Goal: Task Accomplishment & Management: Manage account settings

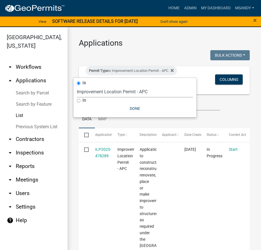
select select "3: 100"
select select "a2c991f8-68ce-43d3-971c-57015753063b"
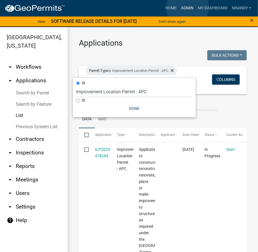
click at [188, 8] on link "Admin" at bounding box center [187, 8] width 17 height 11
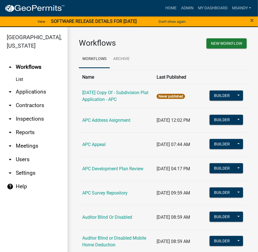
click at [33, 92] on link "arrow_drop_down Applications" at bounding box center [34, 92] width 68 height 14
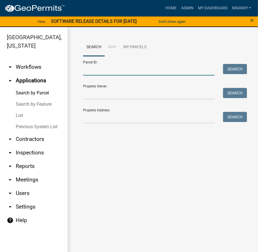
drag, startPoint x: 95, startPoint y: 71, endPoint x: 92, endPoint y: 70, distance: 3.3
click at [95, 71] on input "Parcel ID:" at bounding box center [149, 70] width 132 height 12
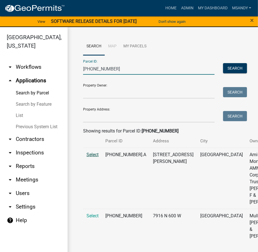
scroll to position [27, 0]
type input "021-014-002"
click at [91, 219] on span "Select" at bounding box center [93, 215] width 12 height 5
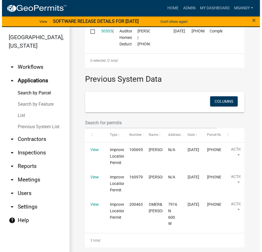
scroll to position [334, 0]
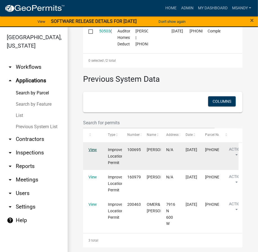
click at [91, 151] on link "View" at bounding box center [93, 149] width 8 height 5
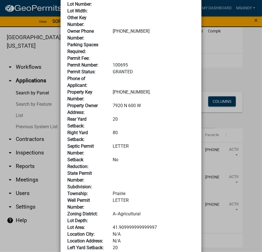
scroll to position [0, 0]
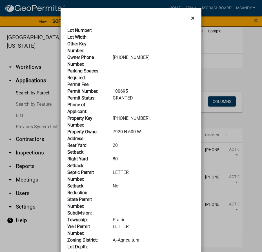
click at [193, 18] on button "×" at bounding box center [193, 18] width 13 height 16
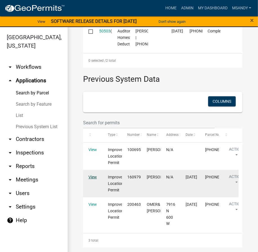
click at [93, 177] on link "View" at bounding box center [93, 177] width 8 height 5
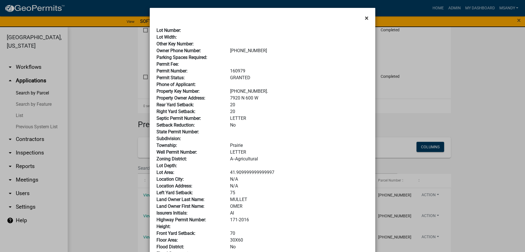
drag, startPoint x: 362, startPoint y: 14, endPoint x: 363, endPoint y: 17, distance: 3.4
click at [261, 17] on button "×" at bounding box center [366, 18] width 13 height 16
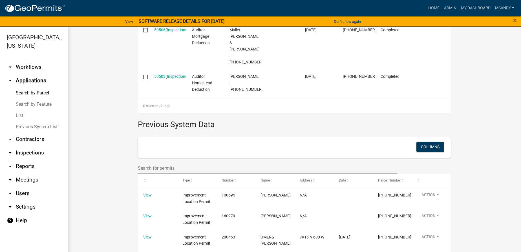
click at [39, 103] on link "Search by Feature" at bounding box center [34, 104] width 68 height 11
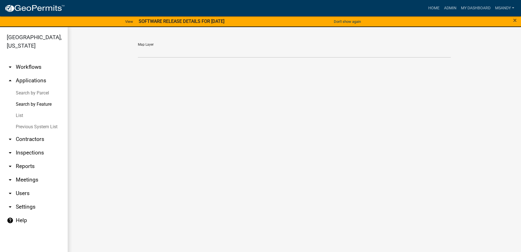
click at [38, 93] on link "Search by Parcel" at bounding box center [34, 92] width 68 height 11
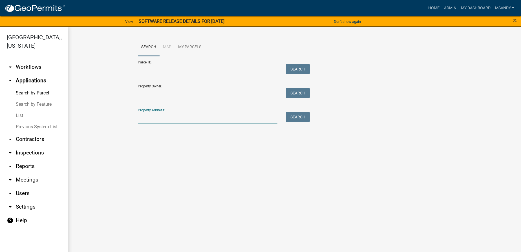
click at [165, 120] on input "Property Address:" at bounding box center [208, 118] width 140 height 12
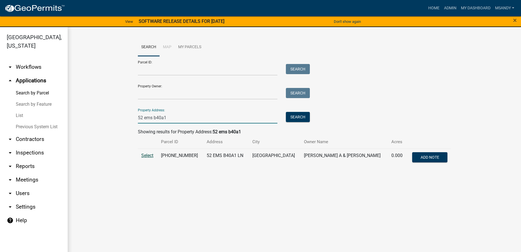
type input "52 ems b40a1"
click at [150, 155] on span "Select" at bounding box center [147, 155] width 12 height 5
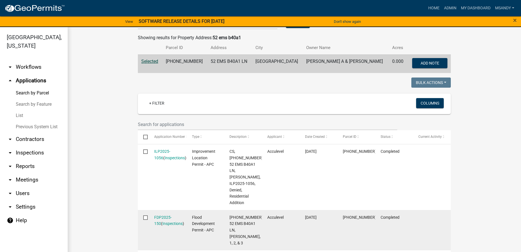
scroll to position [222, 0]
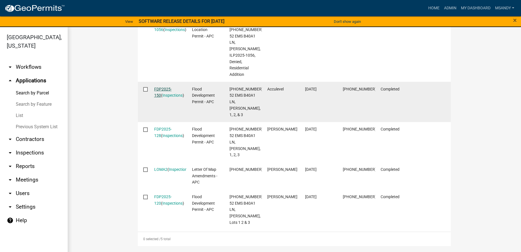
click at [163, 87] on link "FDP2025-150" at bounding box center [162, 92] width 17 height 11
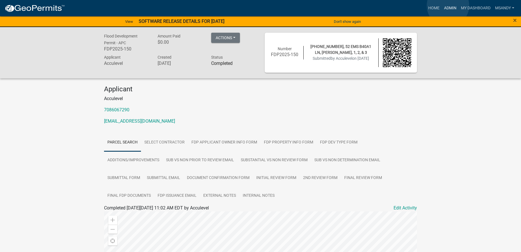
click at [261, 6] on link "Admin" at bounding box center [450, 8] width 17 height 11
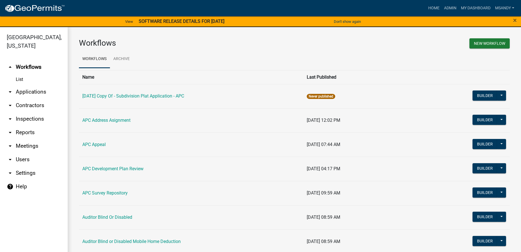
click at [38, 90] on link "arrow_drop_down Applications" at bounding box center [34, 92] width 68 height 14
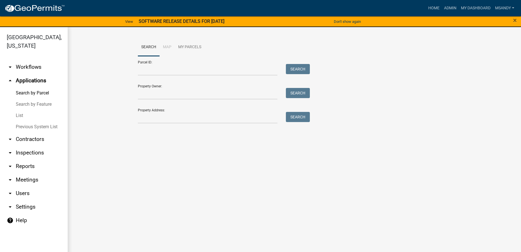
click at [21, 115] on link "List" at bounding box center [34, 115] width 68 height 11
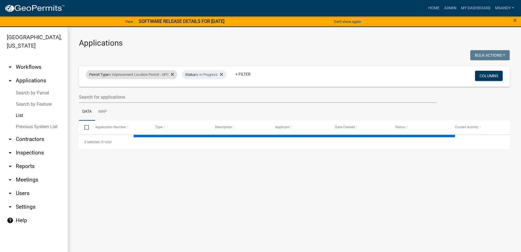
select select "3: 100"
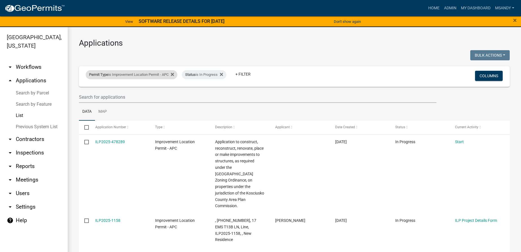
click at [147, 75] on div "Permit Type is Improvement Location Permit - APC" at bounding box center [132, 74] width 92 height 9
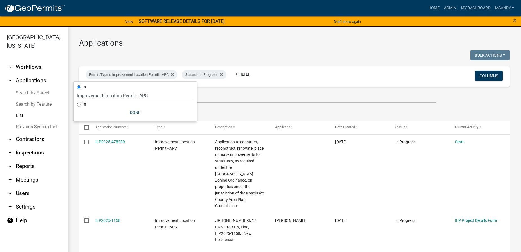
click at [137, 92] on select "Select an option [DATE] Copy Of - Subdivision Plat Application - APC APC Addres…" at bounding box center [135, 96] width 116 height 12
select select "fd16075f-20e6-44d6-ab91-240cdacf10df"
click at [77, 90] on select "Select an option [DATE] Copy Of - Subdivision Plat Application - APC APC Addres…" at bounding box center [135, 96] width 116 height 12
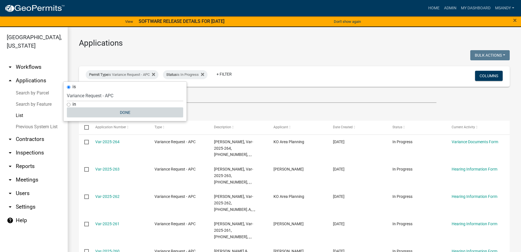
click at [119, 111] on button "Done" at bounding box center [125, 112] width 116 height 10
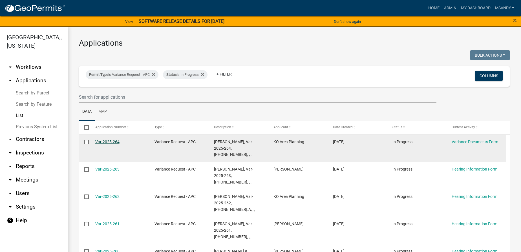
click at [106, 141] on link "Var-2025-264" at bounding box center [107, 142] width 24 height 5
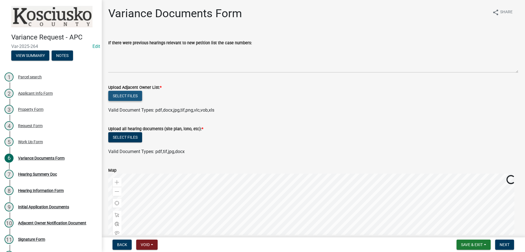
click at [121, 93] on button "Select files" at bounding box center [125, 96] width 34 height 10
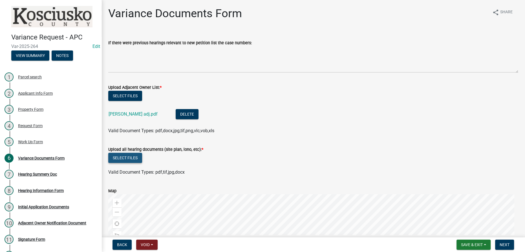
click at [129, 155] on button "Select files" at bounding box center [125, 158] width 34 height 10
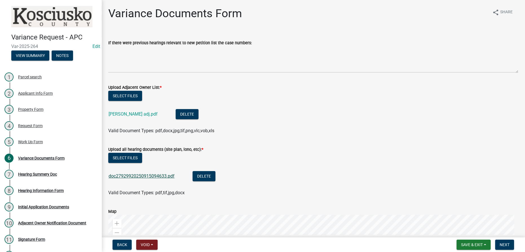
click at [149, 173] on link "doc27929920250915094633.pdf" at bounding box center [142, 175] width 66 height 5
click at [201, 178] on button "Delete" at bounding box center [204, 176] width 23 height 10
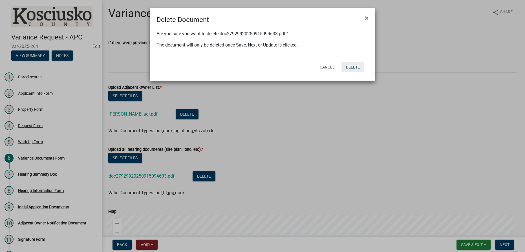
click at [261, 67] on button "Delete" at bounding box center [352, 67] width 23 height 10
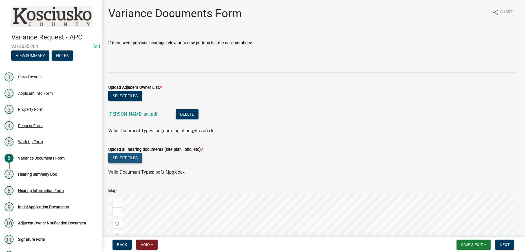
click at [121, 160] on button "Select files" at bounding box center [125, 158] width 34 height 10
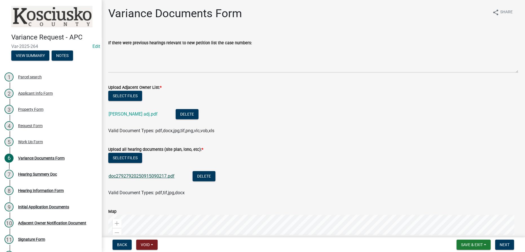
click at [147, 177] on link "doc27927920250915090217.pdf" at bounding box center [142, 175] width 66 height 5
click at [261, 244] on span "Next" at bounding box center [505, 244] width 10 height 5
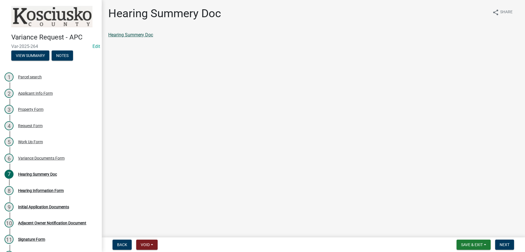
click at [138, 36] on link "Hearing Summery Doc" at bounding box center [130, 34] width 45 height 5
click at [261, 245] on span "Next" at bounding box center [505, 244] width 10 height 5
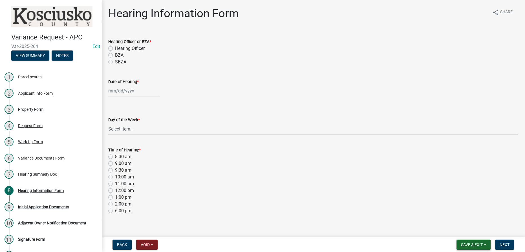
click at [261, 246] on span "Save & Exit" at bounding box center [472, 244] width 22 height 5
click at [261, 232] on button "Save & Exit" at bounding box center [467, 230] width 45 height 14
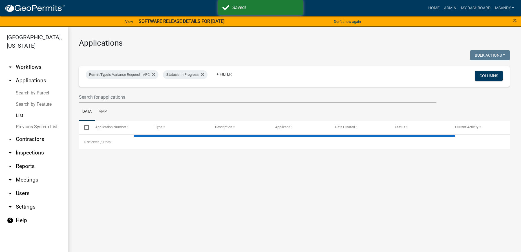
select select "3: 100"
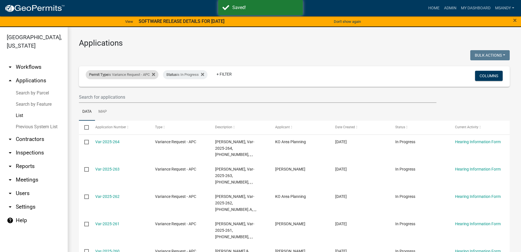
click at [124, 72] on div "Permit Type is Variance Request - APC" at bounding box center [122, 74] width 73 height 9
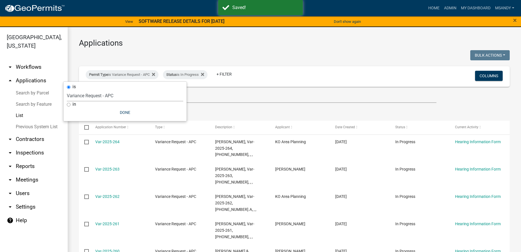
click at [112, 98] on select "Select an option [DATE] Copy Of - Subdivision Plat Application - APC APC Addres…" at bounding box center [125, 96] width 116 height 12
click at [76, 90] on select "Select an option [DATE] Copy Of - Subdivision Plat Application - APC APC Addres…" at bounding box center [125, 96] width 116 height 12
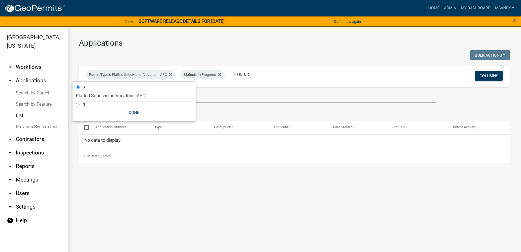
click at [107, 98] on select "Select an option [DATE] Copy Of - Subdivision Plat Application - APC APC Addres…" at bounding box center [134, 96] width 116 height 12
select select "a295c384-4ab8-4250-9ebd-40535d816693"
click at [76, 90] on select "Select an option [DATE] Copy Of - Subdivision Plat Application - APC APC Addres…" at bounding box center [134, 96] width 116 height 12
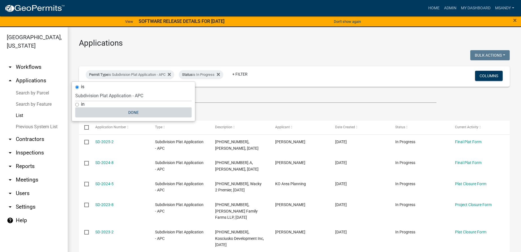
click at [134, 111] on button "Done" at bounding box center [133, 112] width 116 height 10
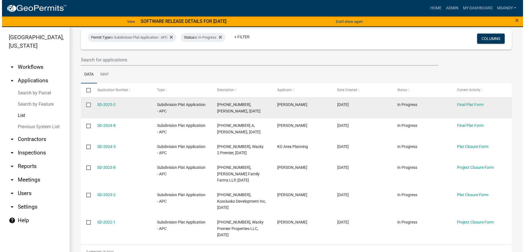
scroll to position [48, 0]
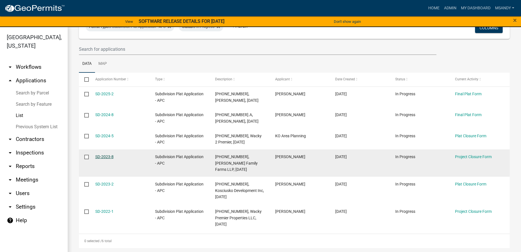
click at [101, 156] on link "SD-2023-8" at bounding box center [104, 157] width 18 height 5
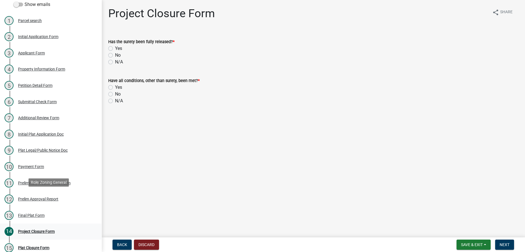
scroll to position [113, 0]
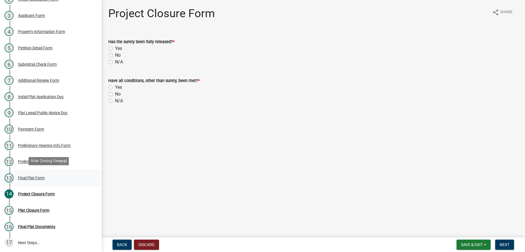
click at [33, 177] on div "Final Plat Form" at bounding box center [31, 178] width 27 height 4
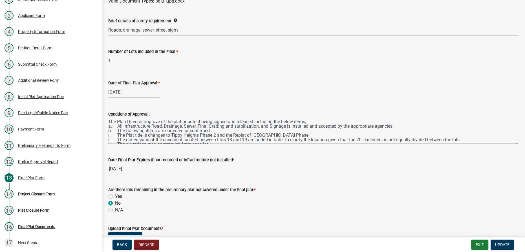
scroll to position [256, 0]
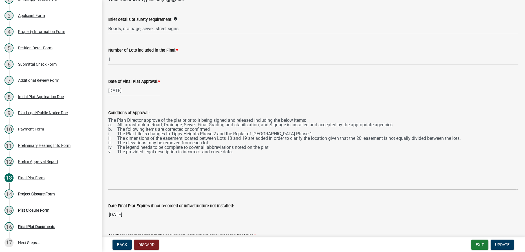
drag, startPoint x: 512, startPoint y: 140, endPoint x: 521, endPoint y: 188, distance: 48.2
click at [261, 188] on div "Final Plat Form share Share Has the Auditor's Office Reviewed and Approved of t…" at bounding box center [313, 92] width 423 height 684
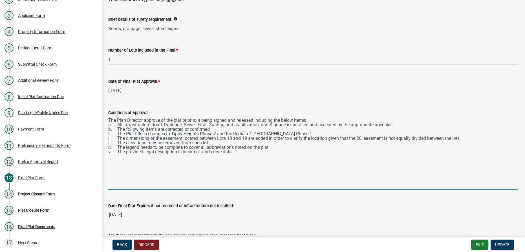
click at [117, 138] on textarea "The Plan Director approve of the plat prior to it being signed and released inc…" at bounding box center [313, 153] width 410 height 74
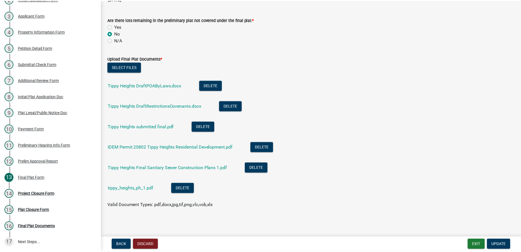
scroll to position [472, 0]
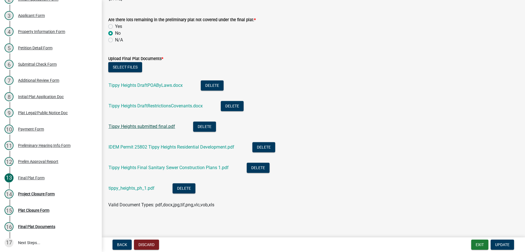
click at [136, 127] on link "Tippy Heights submitted final.pdf" at bounding box center [142, 126] width 67 height 5
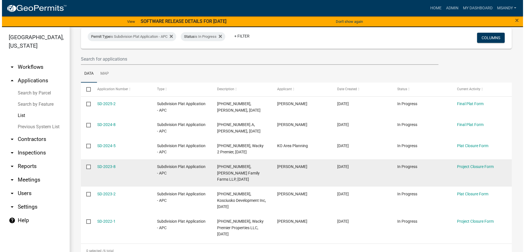
scroll to position [48, 0]
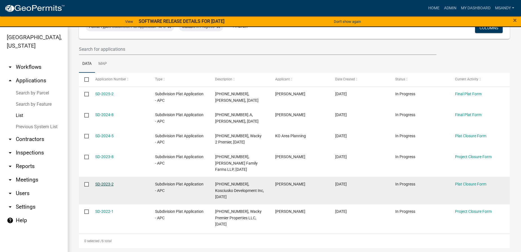
click at [99, 185] on link "SD-2023-2" at bounding box center [104, 184] width 18 height 5
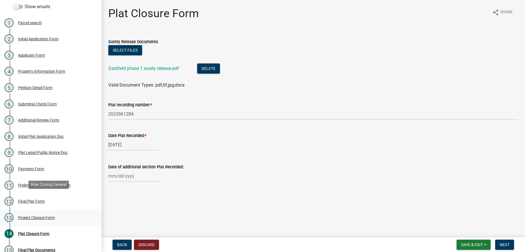
scroll to position [97, 0]
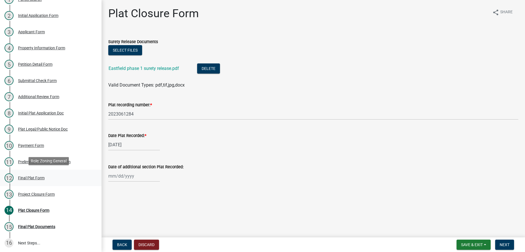
click at [27, 176] on div "Final Plat Form" at bounding box center [31, 178] width 27 height 4
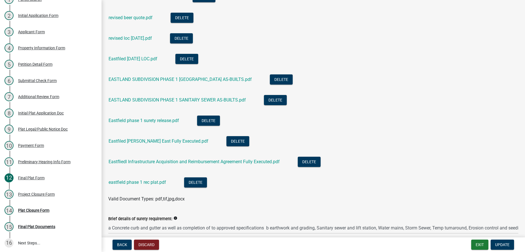
scroll to position [205, 0]
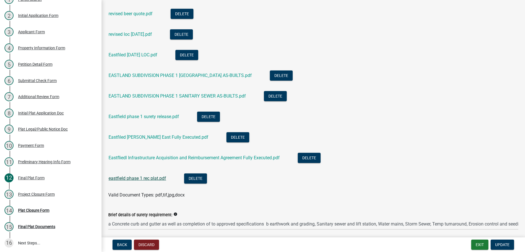
click at [134, 178] on link "eastfield phase 1 rec plat.pdf" at bounding box center [138, 178] width 58 height 5
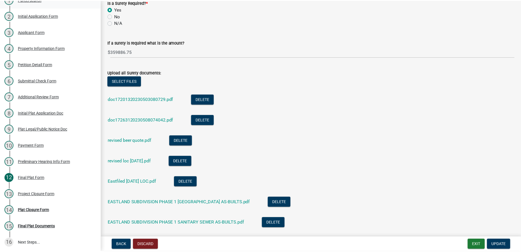
scroll to position [25, 0]
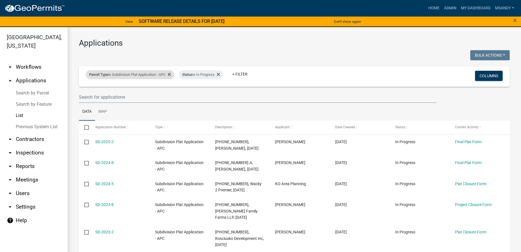
click at [136, 74] on div "Permit Type is Subdivision Plat Application - APC" at bounding box center [130, 74] width 89 height 9
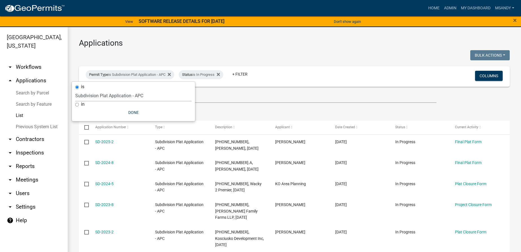
click at [126, 97] on select "Select an option [DATE] Copy Of - Subdivision Plat Application - APC APC Addres…" at bounding box center [133, 96] width 116 height 12
select select "fd16075f-20e6-44d6-ab91-240cdacf10df"
click at [75, 90] on select "Select an option [DATE] Copy Of - Subdivision Plat Application - APC APC Addres…" at bounding box center [133, 96] width 116 height 12
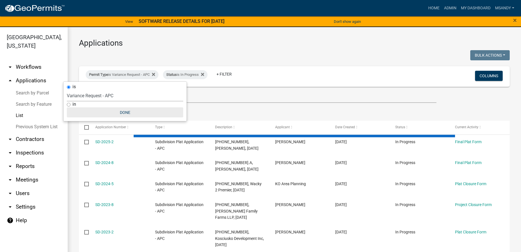
select select "3: 100"
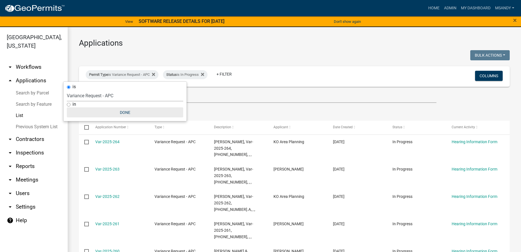
click at [122, 111] on button "Done" at bounding box center [125, 112] width 116 height 10
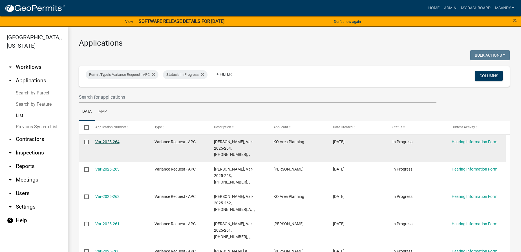
click at [100, 140] on link "Var-2025-264" at bounding box center [107, 142] width 24 height 5
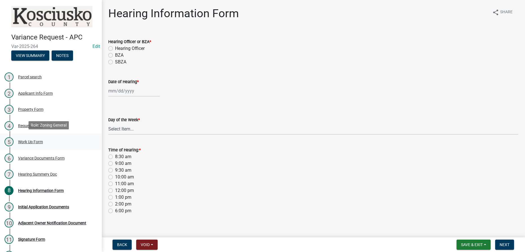
click at [41, 140] on div "Work Up Form" at bounding box center [30, 142] width 25 height 4
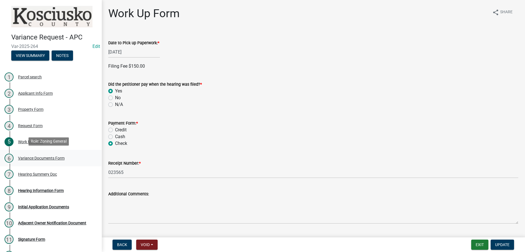
click at [41, 156] on div "Variance Documents Form" at bounding box center [41, 158] width 47 height 4
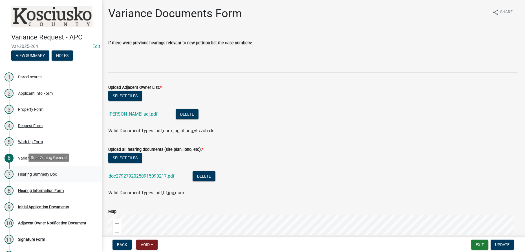
click at [50, 173] on div "Hearing Summery Doc" at bounding box center [37, 174] width 39 height 4
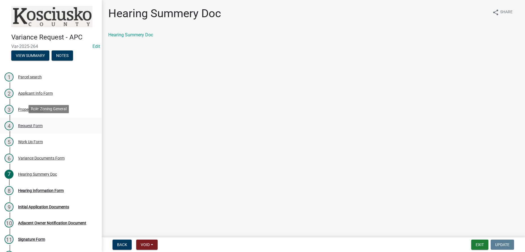
click at [29, 126] on div "Request Form" at bounding box center [30, 126] width 25 height 4
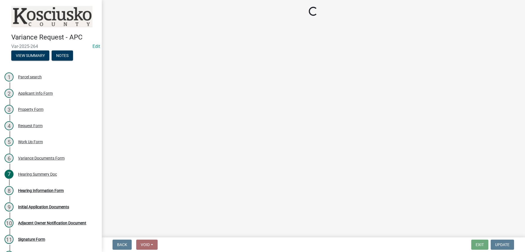
select select "77eb12f8-2a64-4a31-bfec-9b00716b2165"
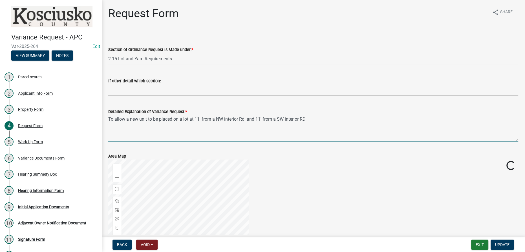
click at [198, 118] on textarea "To allow a new unit to be placed on a lot at 11' from a NW interior Rd. and 11'…" at bounding box center [313, 128] width 410 height 27
type textarea "To allow a new unit to be placed on a lot at 10' from a NW interior Rd. and 10'…"
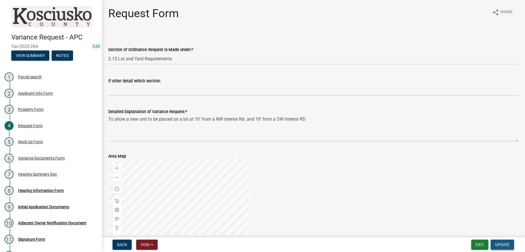
click at [261, 246] on span "Update" at bounding box center [502, 244] width 14 height 5
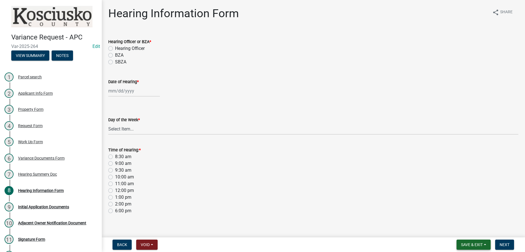
click at [261, 247] on span "Save & Exit" at bounding box center [472, 244] width 22 height 5
click at [261, 230] on button "Save & Exit" at bounding box center [467, 230] width 45 height 14
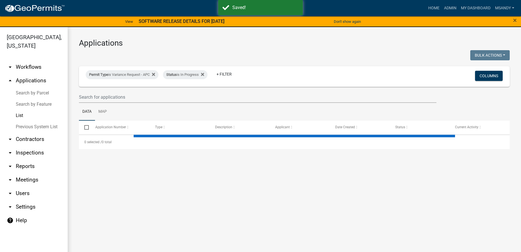
select select "3: 100"
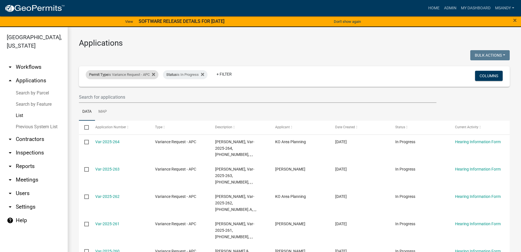
click at [124, 76] on div "Permit Type is Variance Request - APC" at bounding box center [122, 74] width 73 height 9
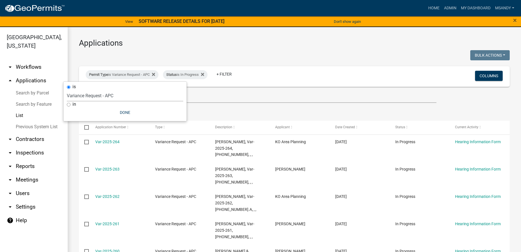
click at [112, 92] on select "Select an option [DATE] Copy Of - Subdivision Plat Application - APC APC Addres…" at bounding box center [125, 96] width 116 height 12
select select "a2c991f8-68ce-43d3-971c-57015753063b"
click at [77, 90] on select "Select an option [DATE] Copy Of - Subdivision Plat Application - APC APC Addres…" at bounding box center [125, 96] width 116 height 12
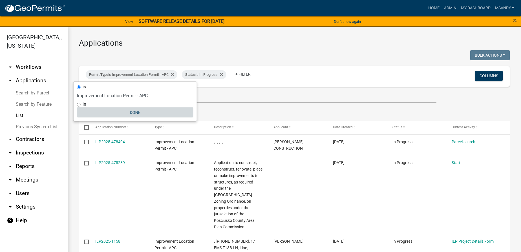
click at [133, 114] on button "Done" at bounding box center [135, 112] width 116 height 10
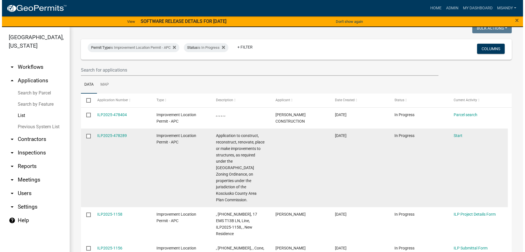
scroll to position [77, 0]
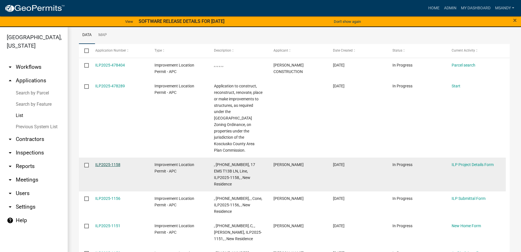
click at [111, 162] on link "ILP2025-1158" at bounding box center [107, 164] width 25 height 5
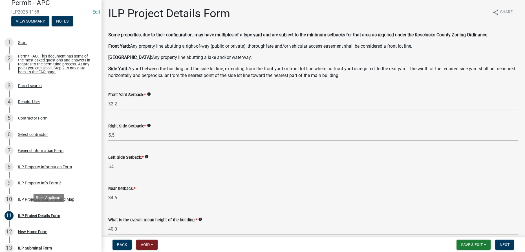
scroll to position [102, 0]
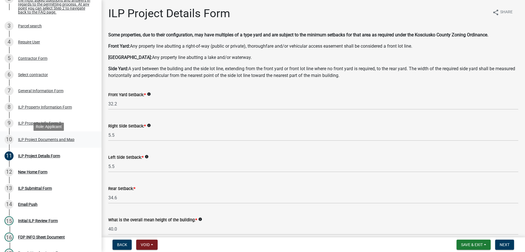
click at [43, 141] on div "ILP Project Documents and Map" at bounding box center [46, 140] width 56 height 4
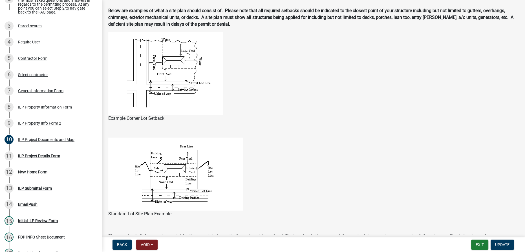
scroll to position [461, 0]
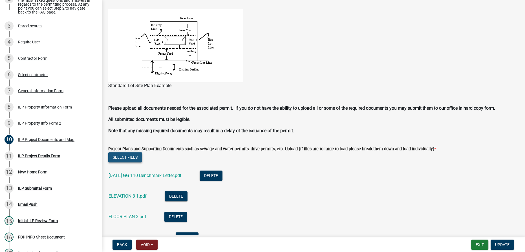
click at [126, 156] on button "Select files" at bounding box center [125, 157] width 34 height 10
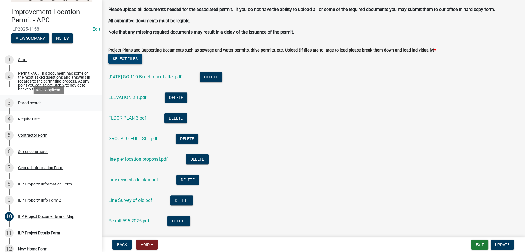
scroll to position [538, 0]
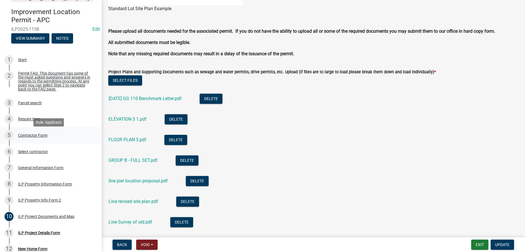
click at [36, 137] on div "Contractor Form" at bounding box center [32, 135] width 29 height 4
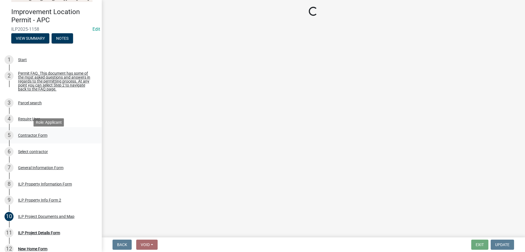
scroll to position [0, 0]
click at [37, 153] on div "Select contractor" at bounding box center [33, 152] width 30 height 4
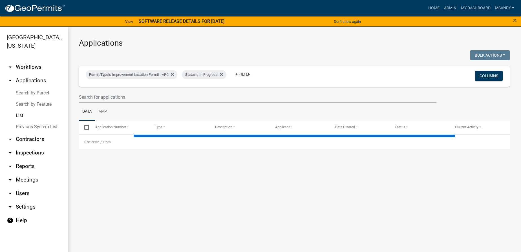
select select "3: 100"
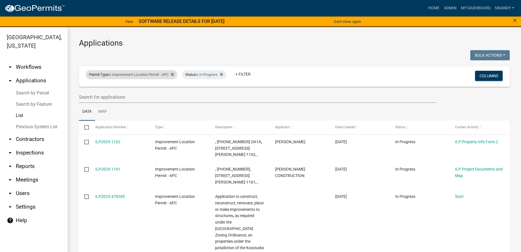
click at [142, 73] on div "Permit Type is Improvement Location Permit - APC" at bounding box center [132, 74] width 92 height 9
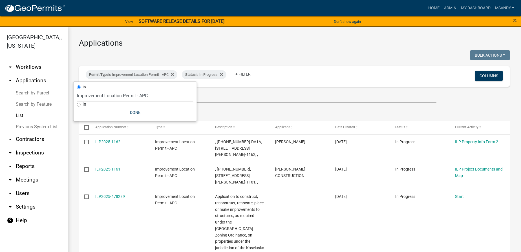
click at [129, 96] on select "Select an option [DATE] Copy Of - Subdivision Plat Application - APC APC Addres…" at bounding box center [135, 96] width 116 height 12
select select "983365ef-1958-4b2f-a0f0-d17189ea42a8"
click at [77, 90] on select "Select an option [DATE] Copy Of - Subdivision Plat Application - APC APC Addres…" at bounding box center [135, 96] width 116 height 12
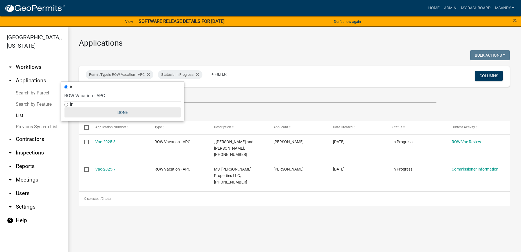
click at [122, 114] on button "Done" at bounding box center [122, 112] width 116 height 10
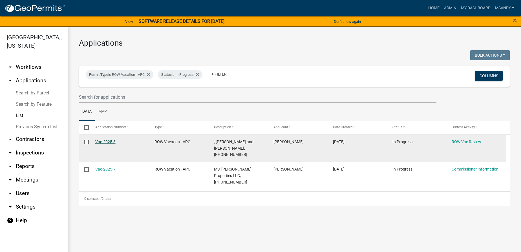
click at [107, 142] on link "Vac-2025-8" at bounding box center [105, 142] width 20 height 5
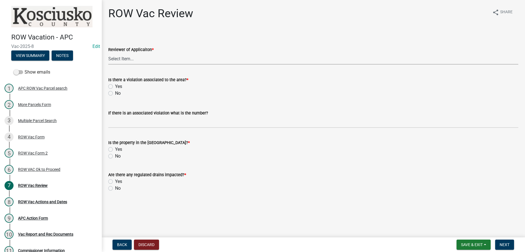
click at [122, 57] on select "Select Item... AT AI LT MS DR" at bounding box center [313, 59] width 410 height 12
click at [108, 53] on select "Select Item... AT AI LT MS DR" at bounding box center [313, 59] width 410 height 12
select select "05abea74-e270-4522-a9f5-b7f75ee5e4a6"
click at [115, 92] on label "No" at bounding box center [118, 93] width 6 height 7
click at [115, 92] on input "No" at bounding box center [117, 92] width 4 height 4
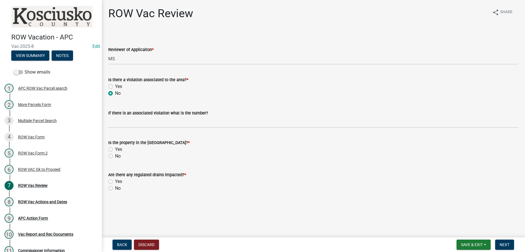
radio input "true"
click at [115, 157] on label "No" at bounding box center [118, 156] width 6 height 7
click at [115, 156] on input "No" at bounding box center [117, 155] width 4 height 4
radio input "true"
click at [115, 189] on label "No" at bounding box center [118, 188] width 6 height 7
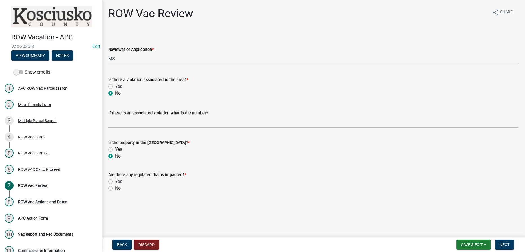
click at [115, 189] on input "No" at bounding box center [117, 187] width 4 height 4
radio input "true"
click at [261, 245] on span "Next" at bounding box center [505, 244] width 10 height 5
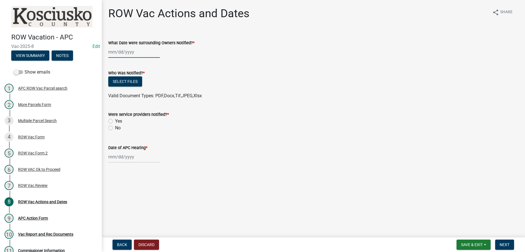
click at [126, 52] on div at bounding box center [134, 52] width 52 height 12
select select "9"
select select "2025"
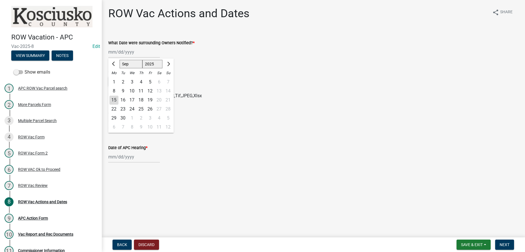
click at [113, 99] on div "15" at bounding box center [113, 100] width 9 height 9
type input "[DATE]"
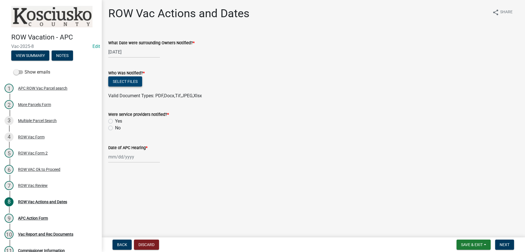
click at [121, 81] on button "Select files" at bounding box center [125, 81] width 34 height 10
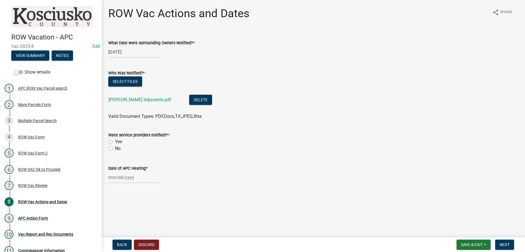
click at [115, 140] on label "Yes" at bounding box center [118, 141] width 7 height 7
click at [115, 140] on input "Yes" at bounding box center [117, 140] width 4 height 4
radio input "true"
select select "9"
select select "2025"
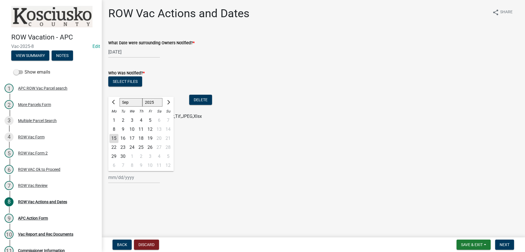
click at [118, 179] on div "Jan Feb Mar Apr May Jun Jul Aug Sep Oct Nov Dec 1525 1526 1527 1528 1529 1530 1…" at bounding box center [134, 178] width 52 height 12
click at [133, 156] on div "1" at bounding box center [131, 156] width 9 height 9
type input "10/01/2025"
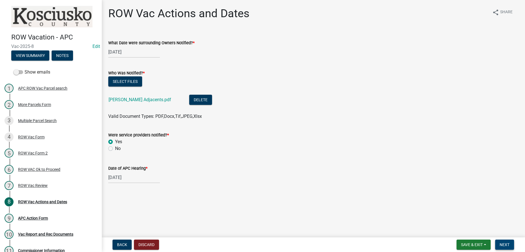
click at [261, 244] on span "Next" at bounding box center [505, 244] width 10 height 5
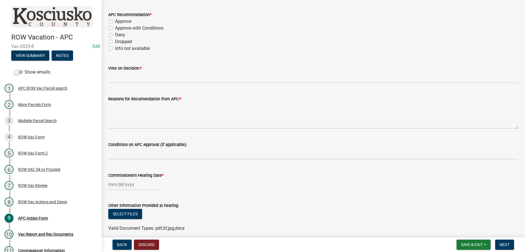
scroll to position [50, 0]
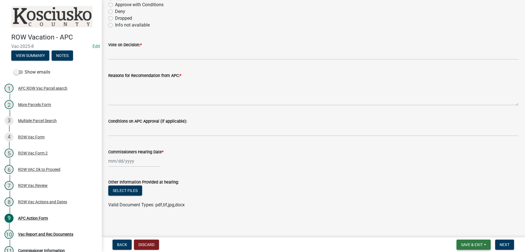
click at [261, 242] on span "Save & Exit" at bounding box center [472, 244] width 22 height 5
click at [261, 230] on button "Save & Exit" at bounding box center [467, 230] width 45 height 14
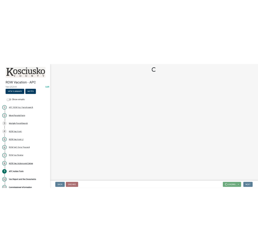
scroll to position [0, 0]
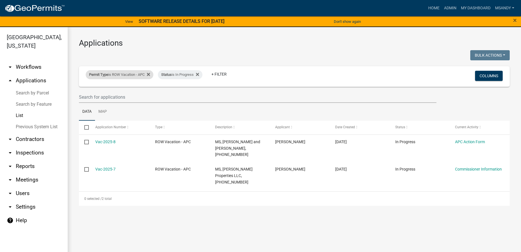
click at [123, 74] on div "Permit Type is ROW Vacation - APC" at bounding box center [120, 74] width 68 height 9
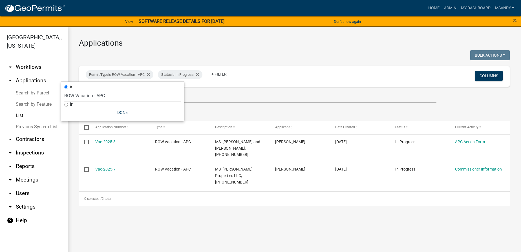
click at [114, 93] on select "Select an option [DATE] Copy Of - Subdivision Plat Application - APC APC Addres…" at bounding box center [122, 96] width 116 height 12
select select "39955938-6eae-4fcf-8cb0-e02ae33ed793"
click at [65, 90] on select "Select an option [DATE] Copy Of - Subdivision Plat Application - APC APC Addres…" at bounding box center [122, 96] width 116 height 12
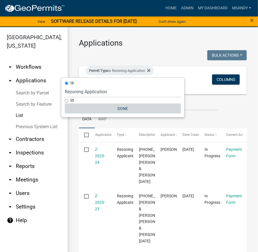
click at [117, 106] on button "Done" at bounding box center [123, 108] width 116 height 10
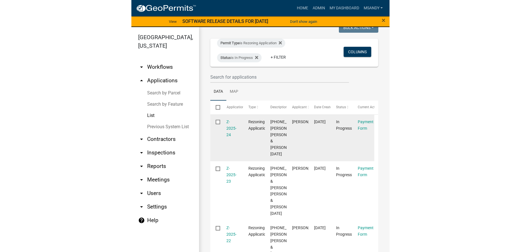
scroll to position [28, 0]
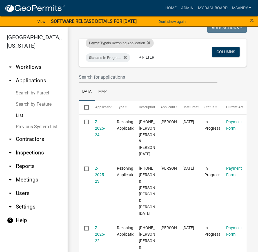
click at [113, 42] on div "Permit Type is Rezoning Application" at bounding box center [120, 43] width 68 height 9
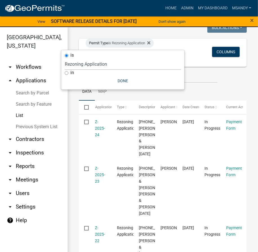
click at [106, 63] on select "Select an option [DATE] Copy Of - Subdivision Plat Application - APC APC Addres…" at bounding box center [123, 64] width 116 height 12
select select "983365ef-1958-4b2f-a0f0-d17189ea42a8"
click at [65, 58] on select "Select an option [DATE] Copy Of - Subdivision Plat Application - APC APC Addres…" at bounding box center [123, 64] width 116 height 12
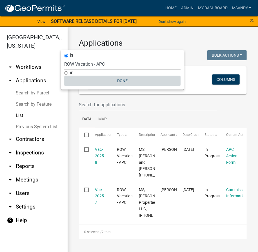
click at [122, 80] on button "Done" at bounding box center [122, 81] width 116 height 10
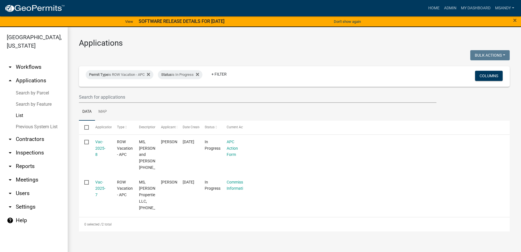
scroll to position [0, 0]
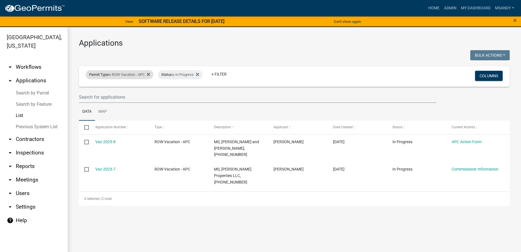
click at [130, 73] on div "Permit Type is ROW Vacation - APC" at bounding box center [120, 74] width 68 height 9
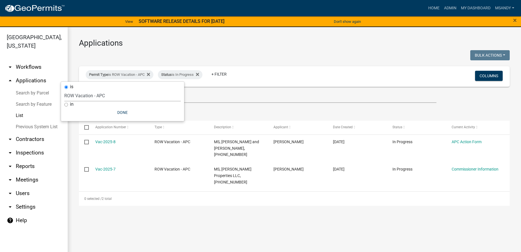
click at [102, 97] on select "Select an option [DATE] Copy Of - Subdivision Plat Application - APC APC Addres…" at bounding box center [122, 96] width 116 height 12
select select "06555e07-7e79-4569-9f73-610b83aead0f"
click at [74, 90] on select "Select an option [DATE] Copy Of - Subdivision Plat Application - APC APC Addres…" at bounding box center [122, 96] width 116 height 12
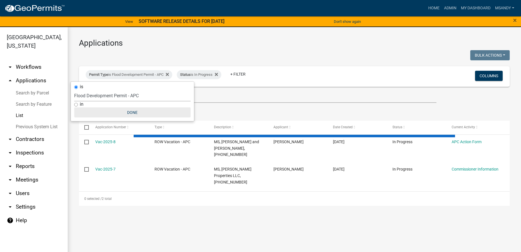
select select "3: 100"
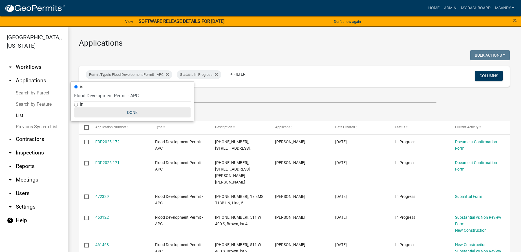
click at [136, 112] on button "Done" at bounding box center [132, 112] width 116 height 10
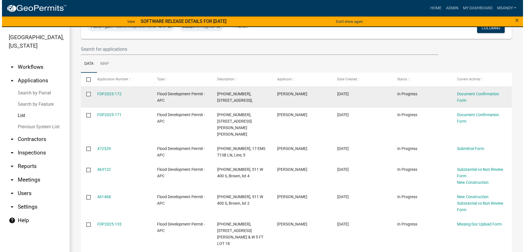
scroll to position [51, 0]
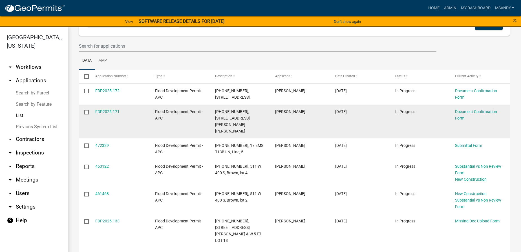
click at [98, 115] on datatable-body-cell "FDP2025-171" at bounding box center [120, 122] width 60 height 34
click at [99, 110] on link "FDP2025-171" at bounding box center [107, 111] width 24 height 5
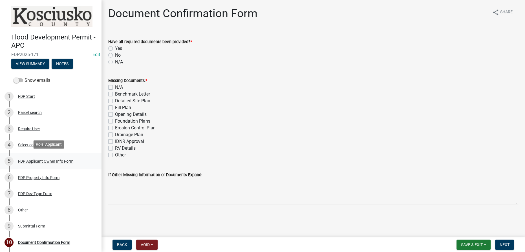
click at [38, 159] on div "FDP Applicant Owner Info Form" at bounding box center [45, 161] width 55 height 4
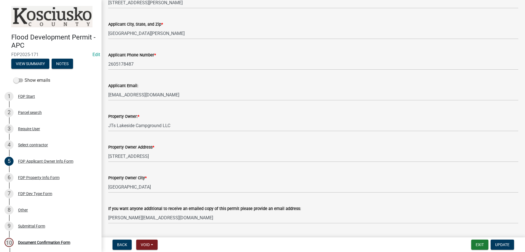
scroll to position [179, 0]
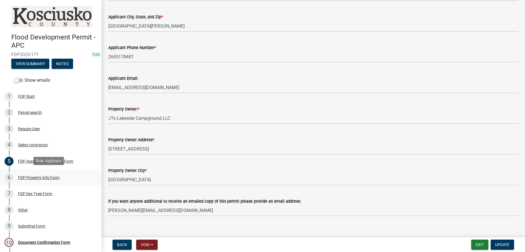
click at [30, 176] on div "FDP Property Info Form" at bounding box center [38, 178] width 41 height 4
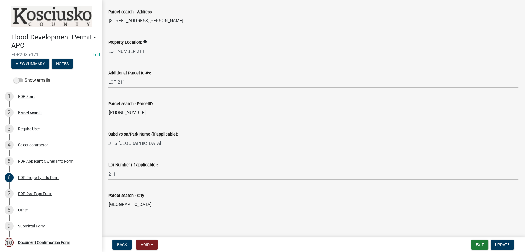
scroll to position [32, 0]
click at [36, 176] on div "FDP Property Info Form" at bounding box center [38, 178] width 41 height 4
click at [36, 192] on div "FDP Dev Type Form" at bounding box center [35, 194] width 34 height 4
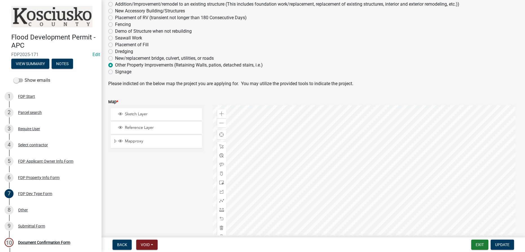
scroll to position [89, 0]
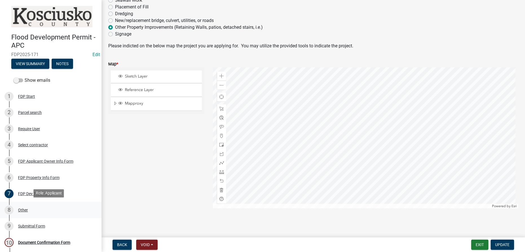
click at [23, 208] on div "Other" at bounding box center [23, 210] width 10 height 4
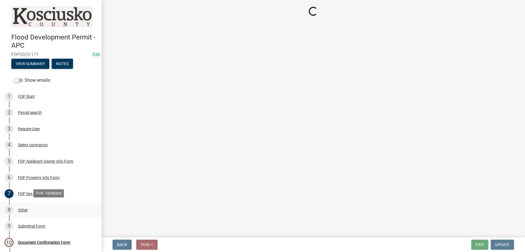
scroll to position [0, 0]
select select "8ff22ab7-4bb9-47fa-a72f-b2bc48e62ff3"
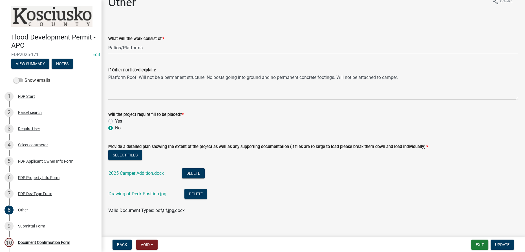
scroll to position [17, 0]
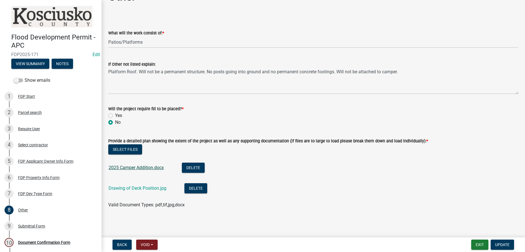
click at [142, 168] on link "2025 Camper Addition.docx" at bounding box center [136, 167] width 55 height 5
click at [143, 185] on div "Drawing of Deck Position.jpg" at bounding box center [142, 189] width 67 height 12
click at [140, 188] on link "Drawing of Deck Position.jpg" at bounding box center [138, 188] width 58 height 5
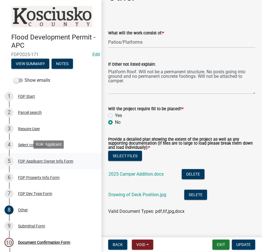
click at [34, 160] on div "FDP Applicant Owner Info Form" at bounding box center [45, 161] width 55 height 4
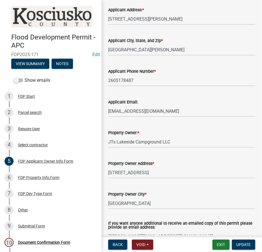
scroll to position [202, 0]
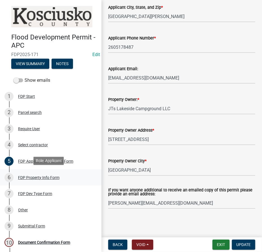
click at [34, 176] on div "FDP Property Info Form" at bounding box center [38, 178] width 41 height 4
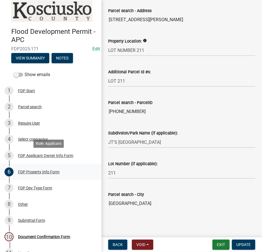
scroll to position [16, 0]
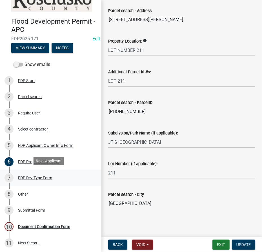
click at [34, 176] on div "FDP Dev Type Form" at bounding box center [35, 178] width 34 height 4
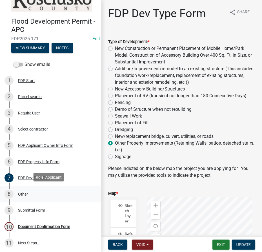
click at [25, 194] on div "Other" at bounding box center [23, 194] width 10 height 4
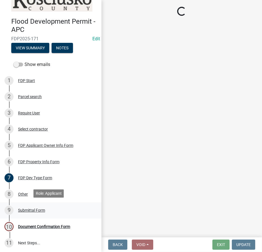
select select "8ff22ab7-4bb9-47fa-a72f-b2bc48e62ff3"
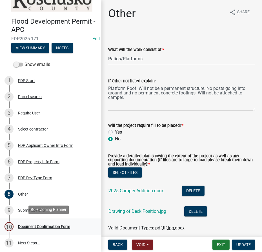
click at [34, 225] on div "Document Confirmation Form" at bounding box center [44, 227] width 52 height 4
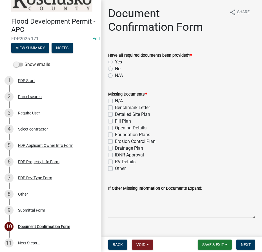
click at [115, 62] on label "Yes" at bounding box center [118, 62] width 7 height 7
click at [115, 62] on input "Yes" at bounding box center [117, 61] width 4 height 4
radio input "true"
click at [115, 99] on label "N/A" at bounding box center [119, 101] width 8 height 7
click at [115, 99] on input "N/A" at bounding box center [117, 100] width 4 height 4
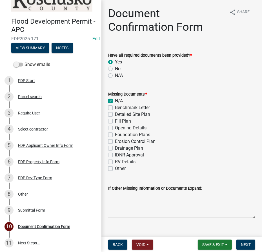
checkbox input "true"
checkbox input "false"
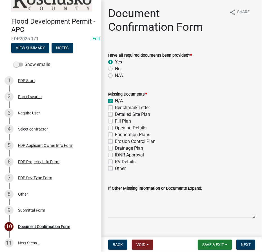
checkbox input "false"
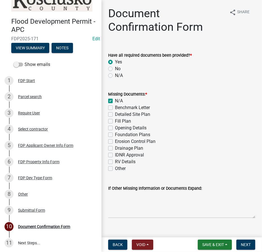
checkbox input "false"
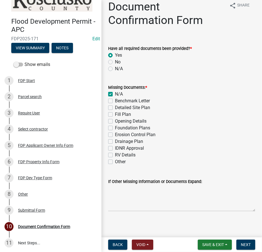
scroll to position [10, 0]
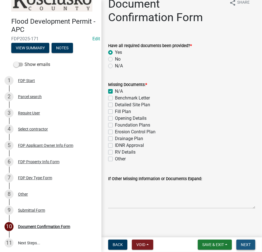
click at [247, 245] on span "Next" at bounding box center [246, 244] width 10 height 5
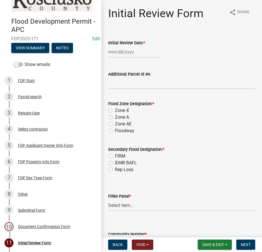
select select "9"
select select "2025"
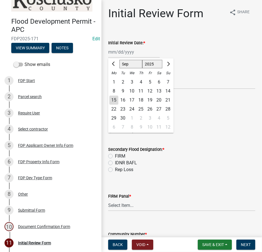
click at [122, 53] on div "Jan Feb Mar Apr May Jun Jul Aug Sep Oct Nov Dec 1525 1526 1527 1528 1529 1530 1…" at bounding box center [134, 52] width 52 height 12
click at [116, 101] on div "15" at bounding box center [113, 100] width 9 height 9
type input "[DATE]"
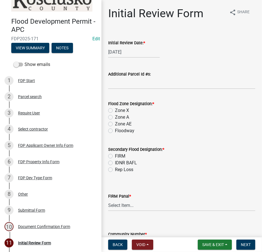
click at [115, 125] on label "Zone AE" at bounding box center [123, 124] width 17 height 7
click at [115, 124] on input "Zone AE" at bounding box center [117, 123] width 4 height 4
radio input "true"
click at [115, 156] on label "FIRM" at bounding box center [120, 156] width 10 height 7
click at [115, 156] on input "FIRM" at bounding box center [117, 155] width 4 height 4
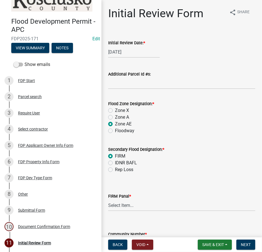
radio input "true"
click at [140, 204] on select "Select Item... 0020 0040 0045 0065 0067 0070 0086 0090 0095 0110 0120 0140 0145…" at bounding box center [181, 206] width 147 height 12
click at [108, 200] on select "Select Item... 0020 0040 0045 0065 0067 0070 0086 0090 0095 0110 0120 0140 0145…" at bounding box center [181, 206] width 147 height 12
select select "274e195b-1867-4ec5-92d0-38f0641a2bb5"
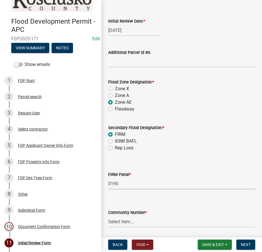
scroll to position [41, 0]
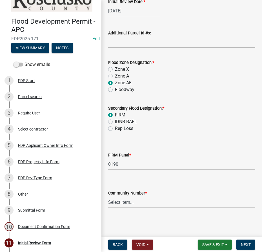
click at [118, 204] on select "Select Item... Kos Co - Unincop - 180121 Town of Milford - 180382 Town of North…" at bounding box center [181, 203] width 147 height 12
click at [108, 197] on select "Select Item... Kos Co - Unincop - 180121 Town of Milford - 180382 Town of North…" at bounding box center [181, 203] width 147 height 12
select select "1d0925c7-9c1e-4f6f-b7f6-1bc109fea0dc"
click at [244, 245] on span "Next" at bounding box center [246, 244] width 10 height 5
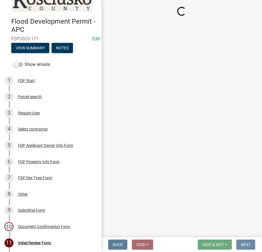
scroll to position [0, 0]
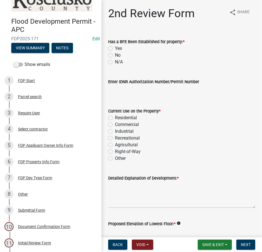
click at [115, 48] on label "Yes" at bounding box center [118, 48] width 7 height 7
click at [115, 48] on input "Yes" at bounding box center [117, 47] width 4 height 4
radio input "true"
click at [115, 120] on label "Residential" at bounding box center [126, 117] width 22 height 7
click at [115, 118] on input "Residential" at bounding box center [117, 116] width 4 height 4
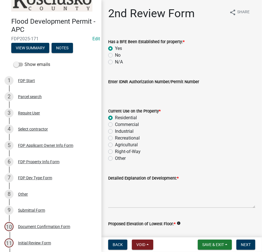
radio input "true"
click at [126, 190] on textarea "Detailed Explanation of Development: *" at bounding box center [181, 195] width 147 height 27
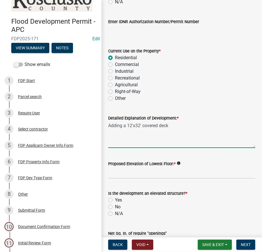
scroll to position [77, 0]
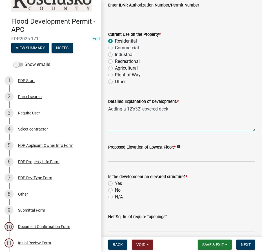
type textarea "Adding a 12'x32' covered deck"
click at [126, 155] on input "Proposed Elevation of Lowest Floor: *" at bounding box center [181, 157] width 147 height 12
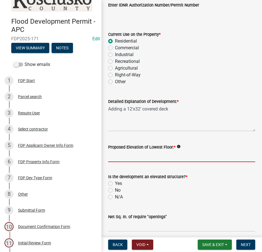
type input "existing"
click at [115, 190] on label "No" at bounding box center [118, 190] width 6 height 7
click at [115, 190] on input "No" at bounding box center [117, 189] width 4 height 4
radio input "true"
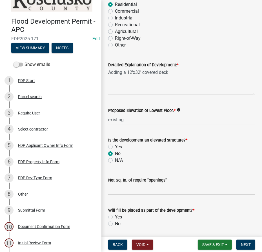
scroll to position [179, 0]
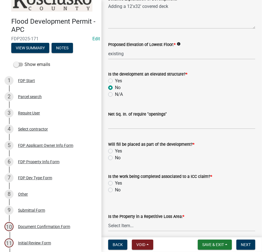
click at [115, 157] on label "No" at bounding box center [118, 158] width 6 height 7
click at [115, 157] on input "No" at bounding box center [117, 157] width 4 height 4
radio input "true"
drag, startPoint x: 111, startPoint y: 190, endPoint x: 114, endPoint y: 192, distance: 4.5
click at [115, 191] on label "No" at bounding box center [118, 190] width 6 height 7
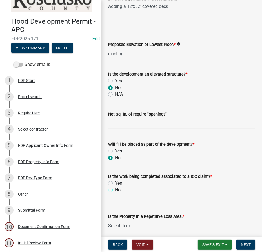
click at [115, 190] on input "No" at bounding box center [117, 189] width 4 height 4
radio input "true"
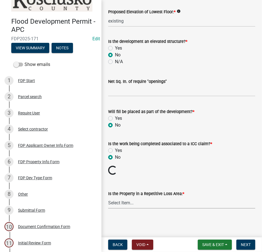
click at [117, 202] on select "Select Item... N/A Sycamore Briarwood EMS T41 EMS T13B Shore Acres EMS B40F EMS…" at bounding box center [181, 203] width 147 height 12
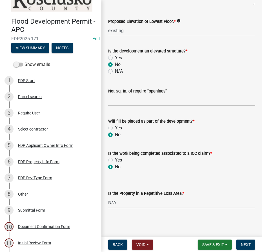
click at [108, 197] on select "Select Item... N/A Sycamore Briarwood EMS T41 EMS T13B Shore Acres EMS B40F EMS…" at bounding box center [181, 203] width 147 height 12
select select "e3c360ee-7977-4b9d-91ef-f00a4a3ecee8"
click at [250, 246] on span "Next" at bounding box center [246, 244] width 10 height 5
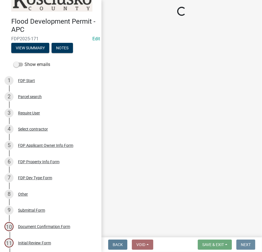
scroll to position [0, 0]
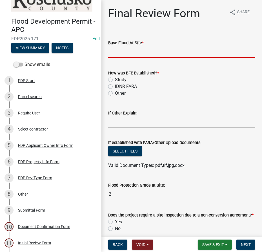
click at [120, 52] on input "text" at bounding box center [181, 52] width 147 height 12
type input "840.3"
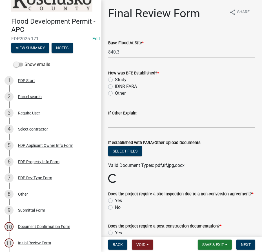
click at [115, 79] on label "Study" at bounding box center [121, 79] width 12 height 7
click at [115, 79] on input "Study" at bounding box center [117, 78] width 4 height 4
radio input "true"
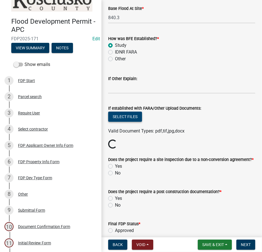
scroll to position [77, 0]
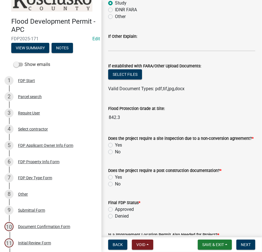
click at [115, 151] on label "No" at bounding box center [118, 152] width 6 height 7
click at [115, 151] on input "No" at bounding box center [117, 151] width 4 height 4
radio input "true"
click at [115, 184] on label "No" at bounding box center [118, 184] width 6 height 7
click at [115, 184] on input "No" at bounding box center [117, 183] width 4 height 4
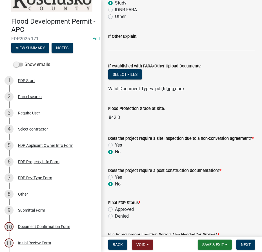
radio input "true"
click at [115, 209] on label "Approved" at bounding box center [124, 209] width 19 height 7
click at [115, 209] on input "Approved" at bounding box center [117, 208] width 4 height 4
radio input "true"
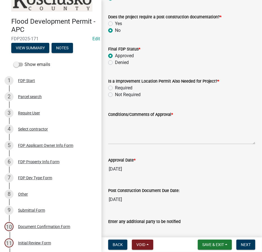
scroll to position [231, 0]
click at [115, 89] on label "Required" at bounding box center [123, 87] width 17 height 7
click at [115, 88] on input "Required" at bounding box center [117, 86] width 4 height 4
radio input "true"
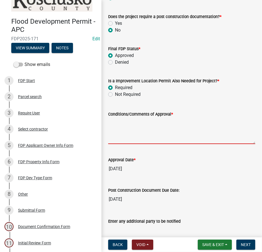
click at [122, 129] on textarea "Conditions/Comments of Approval *" at bounding box center [181, 131] width 147 height 27
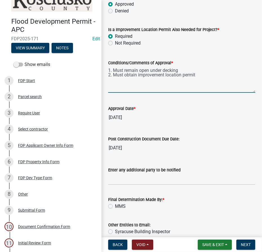
scroll to position [307, 0]
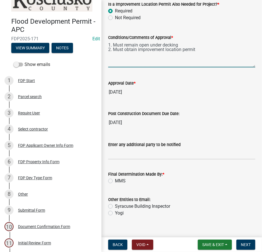
type textarea "1. Must remain open under decking 2. Must obtain improvement location permit"
click at [115, 178] on label "MMS" at bounding box center [120, 181] width 11 height 7
click at [115, 178] on input "MMS" at bounding box center [117, 180] width 4 height 4
radio input "true"
click at [246, 244] on span "Next" at bounding box center [246, 244] width 10 height 5
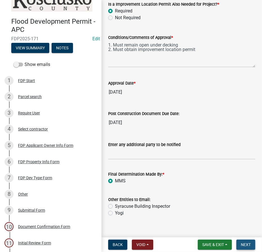
scroll to position [0, 0]
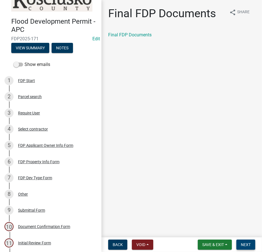
click at [246, 246] on span "Next" at bounding box center [246, 244] width 10 height 5
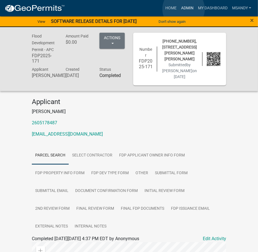
click at [184, 9] on link "Admin" at bounding box center [187, 8] width 17 height 11
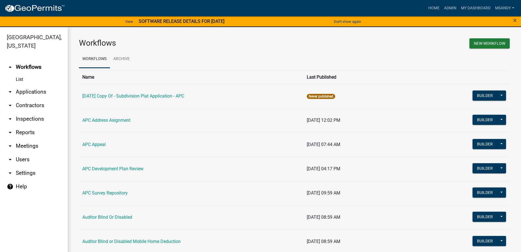
click at [39, 90] on link "arrow_drop_down Applications" at bounding box center [34, 92] width 68 height 14
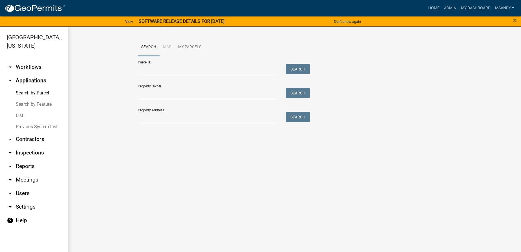
click at [17, 115] on link "List" at bounding box center [34, 115] width 68 height 11
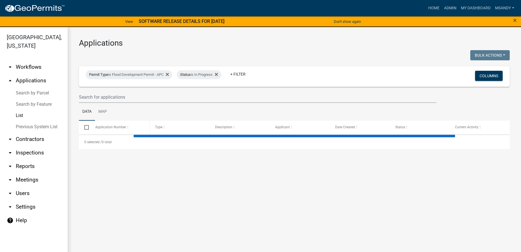
select select "3: 100"
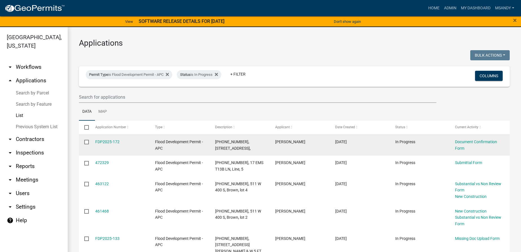
click at [111, 137] on datatable-body-cell "FDP2025-172" at bounding box center [120, 145] width 60 height 21
click at [112, 140] on link "FDP2025-172" at bounding box center [107, 142] width 24 height 5
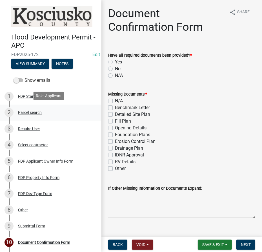
click at [33, 111] on div "Parcel search" at bounding box center [30, 113] width 24 height 4
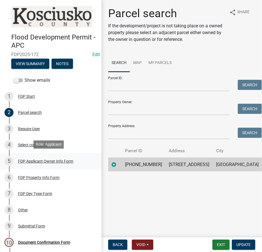
click at [34, 161] on div "FDP Applicant Owner Info Form" at bounding box center [45, 161] width 55 height 4
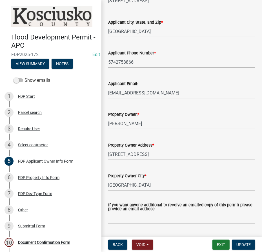
scroll to position [202, 0]
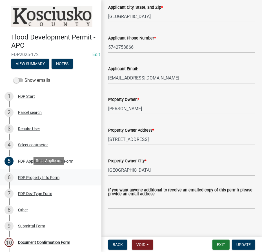
click at [23, 176] on div "FDP Property Info Form" at bounding box center [38, 178] width 41 height 4
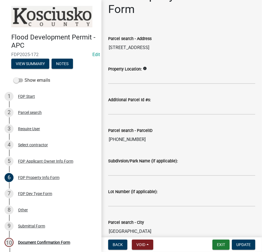
scroll to position [46, 0]
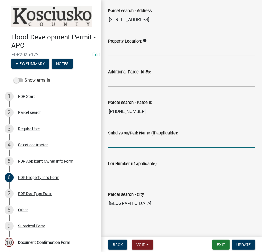
click at [120, 145] on input "Subdivsion/Park Name (if applicable):" at bounding box center [181, 142] width 147 height 12
type input "Dolan & Miles Add"
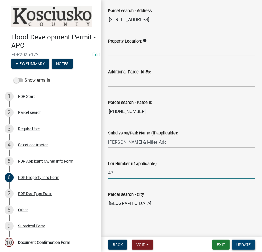
type input "47"
click at [250, 243] on span "Update" at bounding box center [244, 244] width 14 height 5
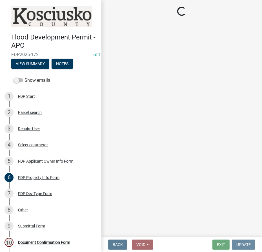
scroll to position [0, 0]
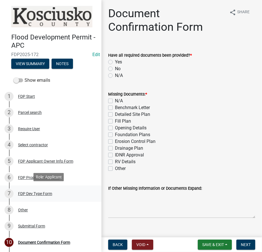
click at [25, 192] on div "FDP Dev Type Form" at bounding box center [35, 194] width 34 height 4
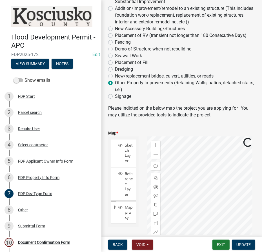
scroll to position [128, 0]
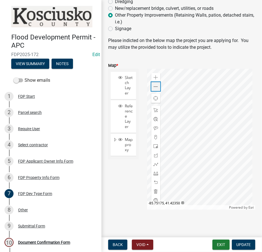
click at [154, 86] on span at bounding box center [156, 87] width 5 height 5
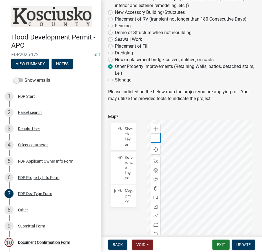
scroll to position [51, 0]
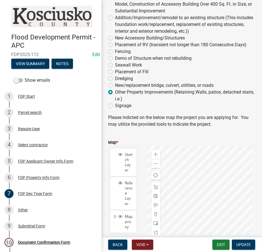
click at [115, 39] on label "New Accessory Building/Structures" at bounding box center [150, 38] width 70 height 7
click at [115, 38] on input "New Accessory Building/Structures" at bounding box center [117, 37] width 4 height 4
radio input "true"
click at [246, 245] on span "Update" at bounding box center [244, 244] width 14 height 5
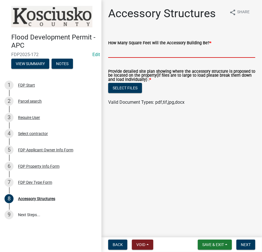
click at [127, 48] on input "text" at bounding box center [181, 52] width 147 height 12
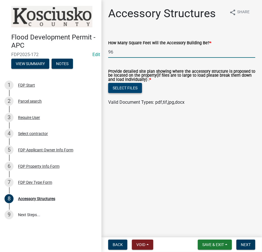
type input "96"
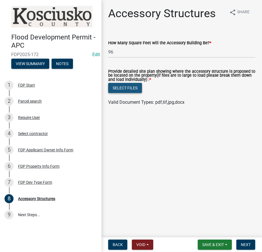
click at [131, 86] on button "Select files" at bounding box center [125, 88] width 34 height 10
click at [119, 243] on span "Back" at bounding box center [118, 244] width 10 height 5
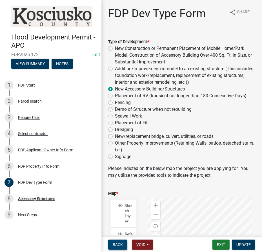
click at [119, 245] on span "Back" at bounding box center [118, 244] width 10 height 5
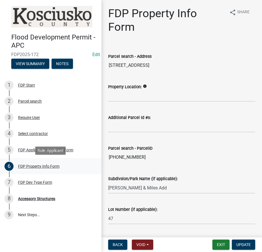
click at [34, 167] on div "FDP Property Info Form" at bounding box center [38, 166] width 41 height 4
click at [36, 182] on div "FDP Dev Type Form" at bounding box center [35, 182] width 34 height 4
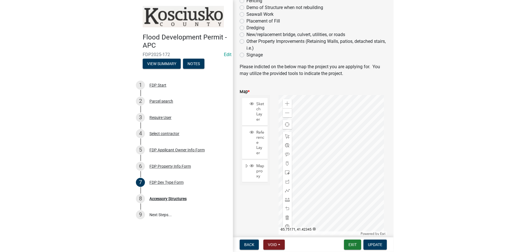
scroll to position [128, 0]
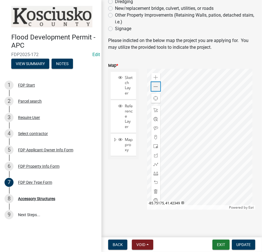
click at [154, 87] on span at bounding box center [156, 87] width 5 height 5
click at [155, 77] on span at bounding box center [156, 77] width 5 height 5
click at [154, 88] on span at bounding box center [156, 87] width 5 height 5
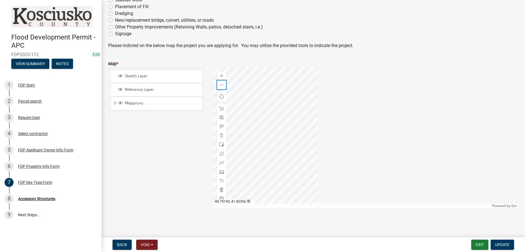
scroll to position [89, 0]
drag, startPoint x: 35, startPoint y: 198, endPoint x: 38, endPoint y: 197, distance: 3.0
click at [35, 198] on div "Accessory Structures" at bounding box center [36, 199] width 37 height 4
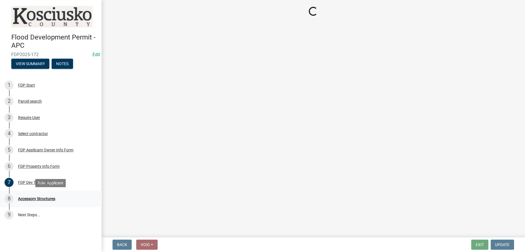
scroll to position [0, 0]
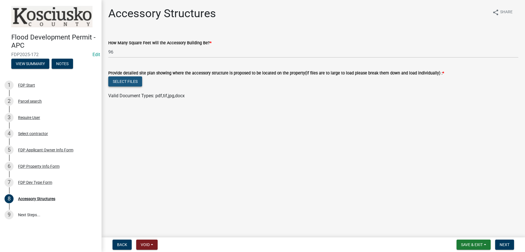
click at [121, 81] on button "Select files" at bounding box center [125, 81] width 34 height 10
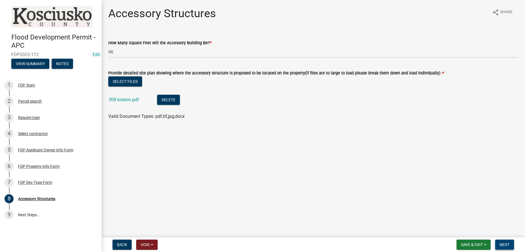
click at [261, 245] on span "Next" at bounding box center [505, 244] width 10 height 5
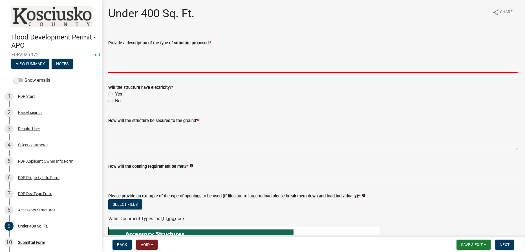
click at [134, 52] on textarea "Provide a description of the type of structure proposed: *" at bounding box center [313, 59] width 410 height 27
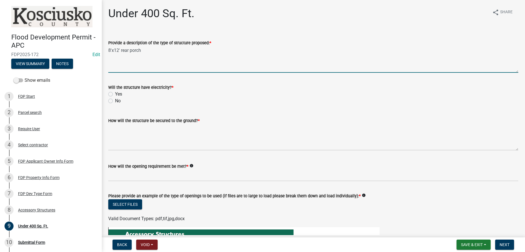
type textarea "8'x12' rear porch"
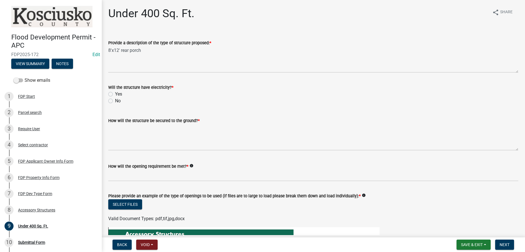
click at [115, 93] on label "Yes" at bounding box center [118, 94] width 7 height 7
click at [115, 93] on input "Yes" at bounding box center [117, 93] width 4 height 4
radio input "true"
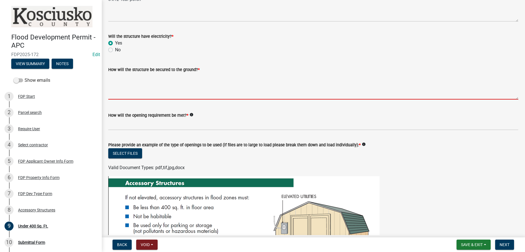
click at [160, 77] on textarea "How will the structure be secured to the ground? *" at bounding box center [313, 86] width 410 height 27
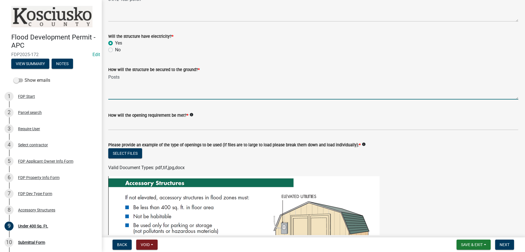
type textarea "Posts"
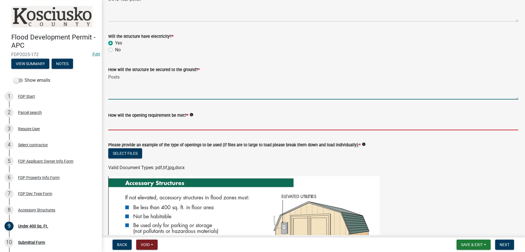
click at [160, 126] on input "How will the opening requirement be met? *" at bounding box center [313, 125] width 410 height 12
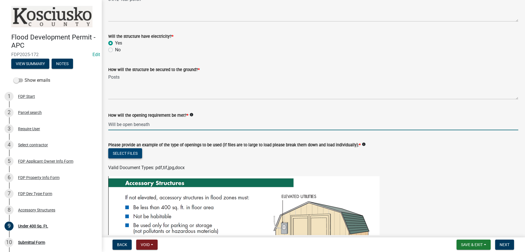
type input "Will be open beneath"
click at [136, 153] on button "Select files" at bounding box center [125, 153] width 34 height 10
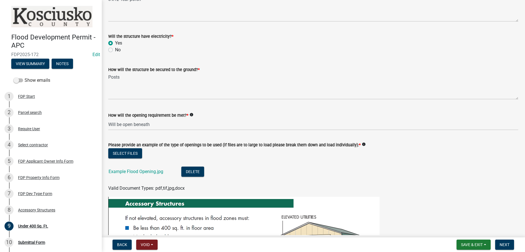
click at [133, 175] on div "Example Flood Opening.jpg" at bounding box center [141, 173] width 64 height 12
click at [134, 171] on link "Example Flood Opening.jpg" at bounding box center [136, 171] width 55 height 5
click at [189, 172] on button "Delete" at bounding box center [192, 172] width 23 height 10
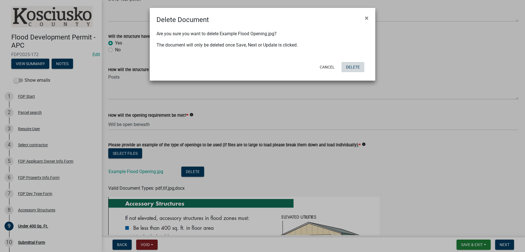
click at [261, 68] on button "Delete" at bounding box center [352, 67] width 23 height 10
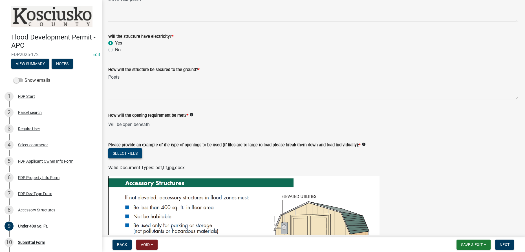
click at [136, 152] on button "Select files" at bounding box center [125, 153] width 34 height 10
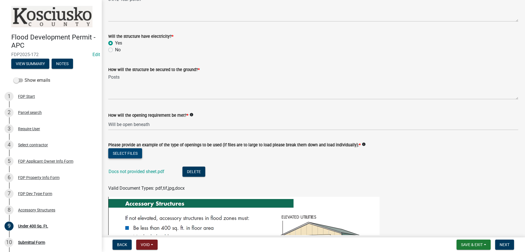
scroll to position [128, 0]
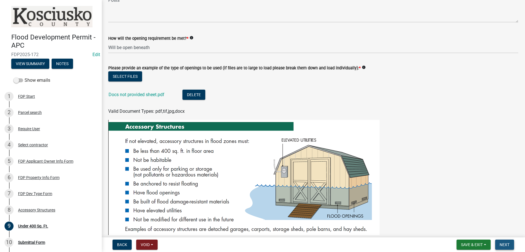
click at [261, 245] on button "Next" at bounding box center [504, 245] width 19 height 10
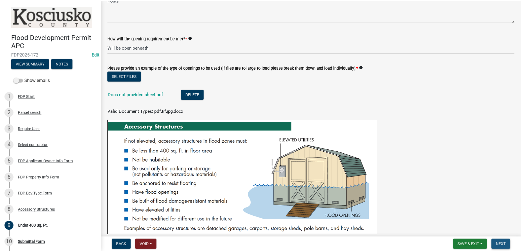
scroll to position [0, 0]
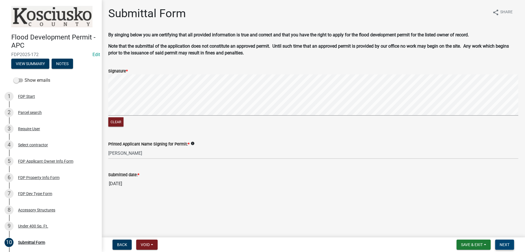
click at [261, 242] on span "Next" at bounding box center [505, 244] width 10 height 5
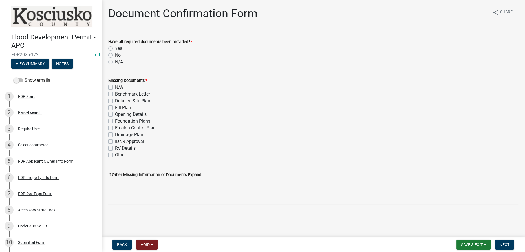
click at [115, 101] on label "Detailed Site Plan" at bounding box center [132, 101] width 35 height 7
click at [115, 101] on input "Detailed Site Plan" at bounding box center [117, 100] width 4 height 4
checkbox input "true"
checkbox input "false"
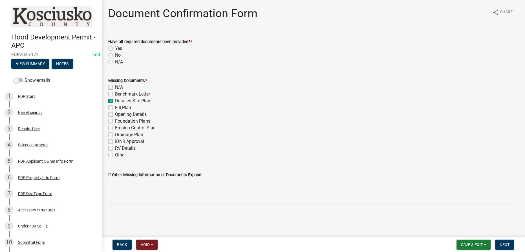
checkbox input "true"
checkbox input "false"
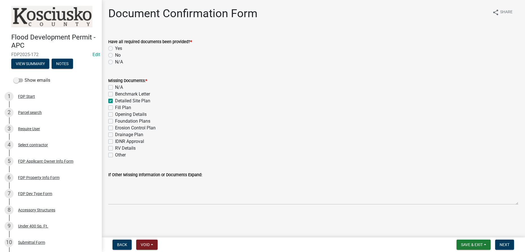
checkbox input "false"
click at [115, 114] on label "Opening Details" at bounding box center [131, 114] width 32 height 7
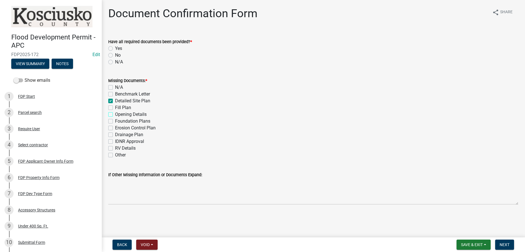
click at [115, 114] on input "Opening Details" at bounding box center [117, 113] width 4 height 4
checkbox input "true"
checkbox input "false"
checkbox input "true"
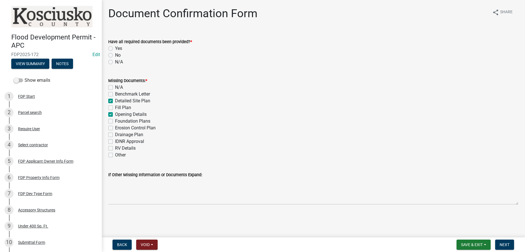
checkbox input "false"
checkbox input "true"
checkbox input "false"
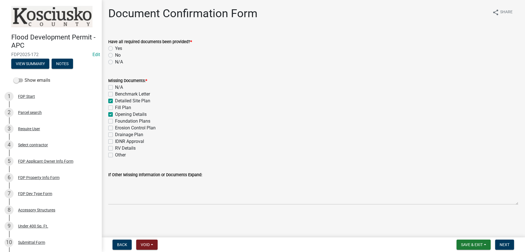
checkbox input "false"
click at [115, 116] on label "Opening Details" at bounding box center [131, 114] width 32 height 7
click at [115, 115] on input "Opening Details" at bounding box center [117, 113] width 4 height 4
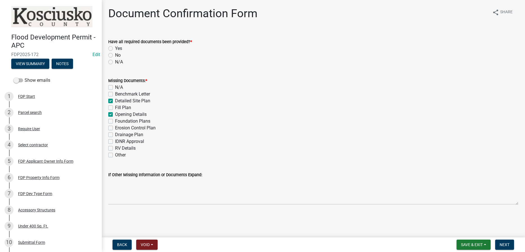
checkbox input "false"
checkbox input "true"
checkbox input "false"
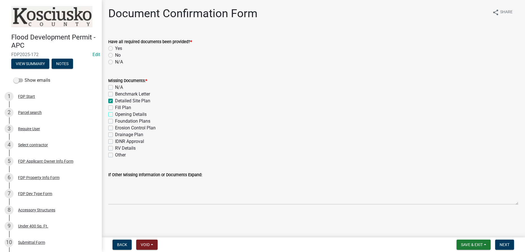
checkbox input "false"
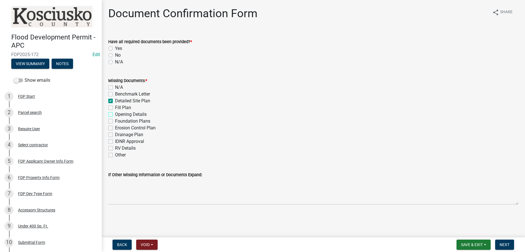
checkbox input "false"
click at [115, 55] on label "No" at bounding box center [118, 55] width 6 height 7
click at [115, 55] on input "No" at bounding box center [117, 54] width 4 height 4
radio input "true"
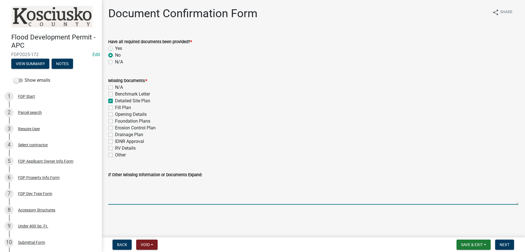
click at [128, 179] on textarea "If Other Missing Information or Documents Expand:" at bounding box center [313, 191] width 410 height 27
type textarea "Site plan needs to indicate setbacks as if there will be any electricity provid…"
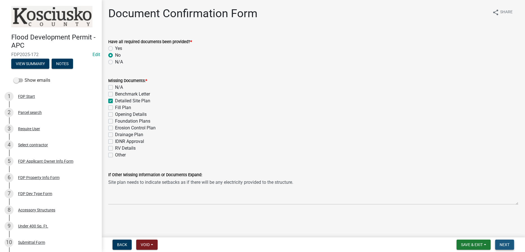
click at [261, 244] on span "Next" at bounding box center [505, 244] width 10 height 5
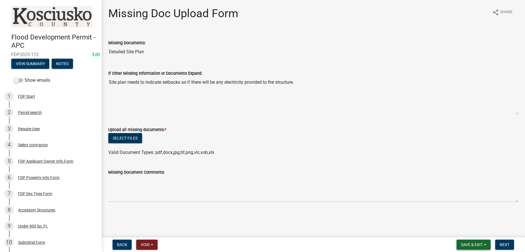
click at [261, 241] on button "Save & Exit" at bounding box center [473, 245] width 34 height 10
click at [261, 231] on button "Save & Exit" at bounding box center [467, 230] width 45 height 14
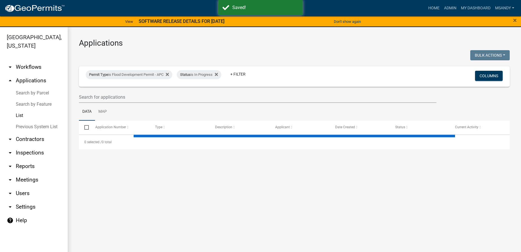
select select "3: 100"
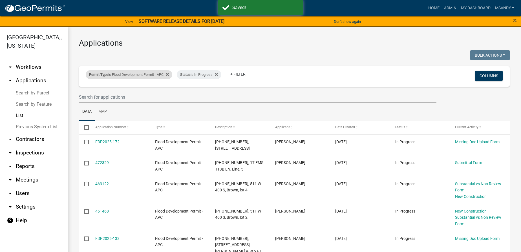
click at [119, 75] on div "Permit Type is Flood Development Permit - APC" at bounding box center [129, 74] width 87 height 9
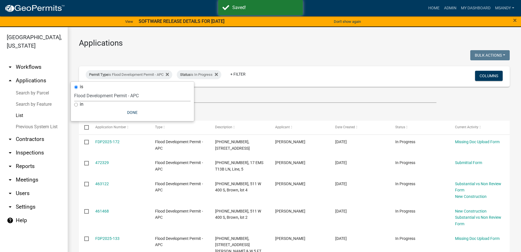
click at [119, 95] on select "Select an option [DATE] Copy Of - Subdivision Plat Application - APC APC Addres…" at bounding box center [132, 96] width 116 height 12
select select "a2c991f8-68ce-43d3-971c-57015753063b"
click at [77, 90] on select "Select an option [DATE] Copy Of - Subdivision Plat Application - APC APC Addres…" at bounding box center [132, 96] width 116 height 12
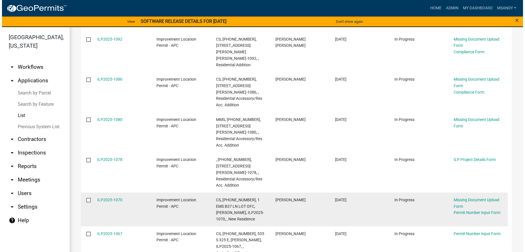
scroll to position [692, 0]
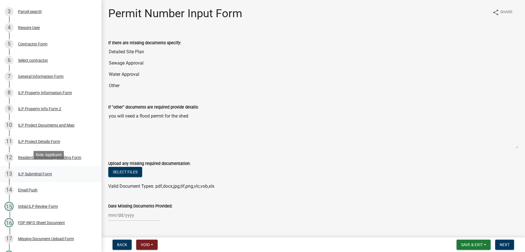
scroll to position [231, 0]
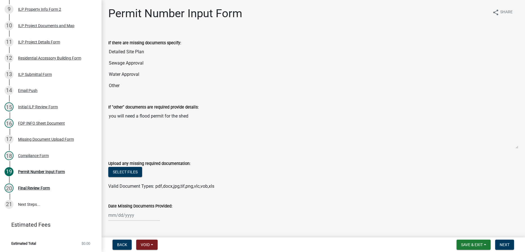
click at [42, 138] on div "Missing Document Upload Form" at bounding box center [46, 139] width 56 height 4
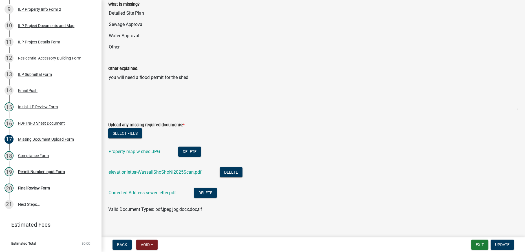
scroll to position [43, 0]
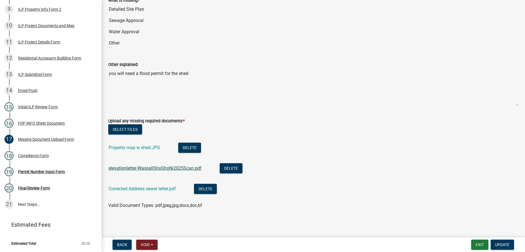
click at [143, 169] on link "elevationletter-WassallShoShoNi2025Scan.pdf" at bounding box center [155, 168] width 93 height 5
click at [145, 167] on link "elevationletter-WassallShoShoNi2025Scan.pdf" at bounding box center [155, 168] width 93 height 5
click at [139, 145] on link "Property map w shed.JPG" at bounding box center [135, 147] width 52 height 5
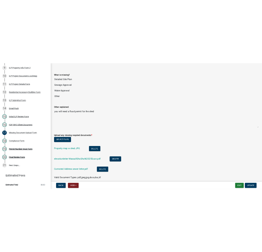
scroll to position [0, 0]
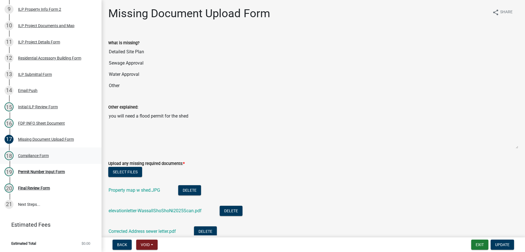
click at [32, 155] on div "Compliance Form" at bounding box center [33, 156] width 31 height 4
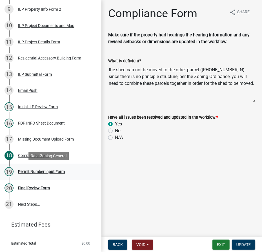
click at [43, 171] on div "Permit Number Input Form" at bounding box center [41, 172] width 47 height 4
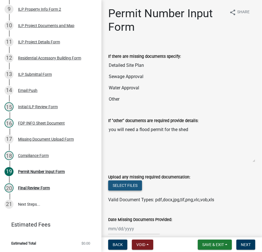
click at [127, 183] on button "Select files" at bounding box center [125, 185] width 34 height 10
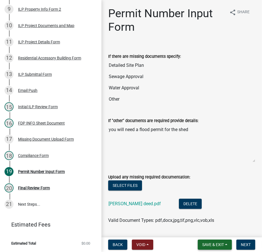
click at [209, 244] on span "Save & Exit" at bounding box center [213, 244] width 22 height 5
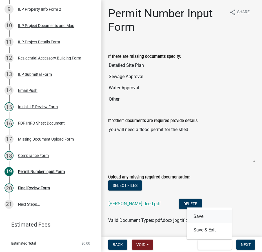
click at [203, 217] on button "Save" at bounding box center [209, 217] width 45 height 14
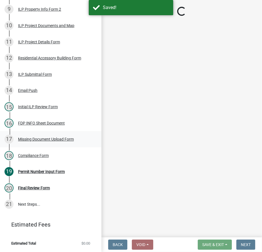
click at [41, 138] on div "Missing Document Upload Form" at bounding box center [46, 139] width 56 height 4
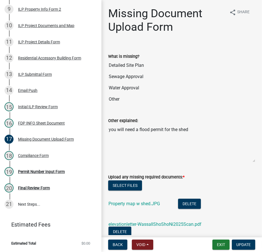
scroll to position [51, 0]
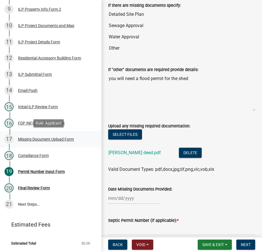
click at [41, 138] on div "Missing Document Upload Form" at bounding box center [46, 139] width 56 height 4
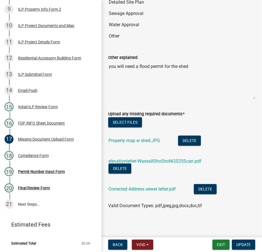
scroll to position [63, 0]
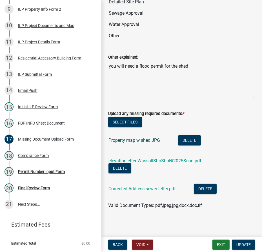
click at [135, 140] on link "Property map w shed.JPG" at bounding box center [135, 140] width 52 height 5
click at [167, 160] on link "elevationletter-WassallShoShoNi2025Scan.pdf" at bounding box center [155, 160] width 93 height 5
click at [147, 188] on link "Corrected Address sewer letter.pdf" at bounding box center [142, 188] width 67 height 5
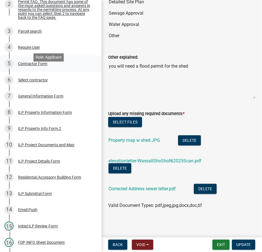
scroll to position [77, 0]
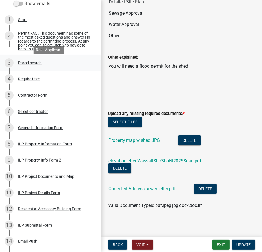
click at [31, 63] on div "Parcel search" at bounding box center [30, 63] width 24 height 4
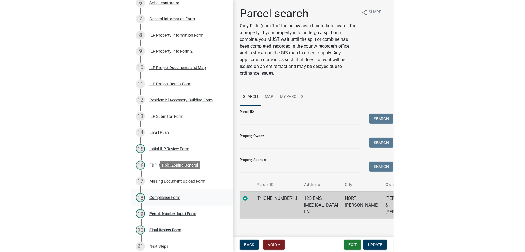
scroll to position [205, 0]
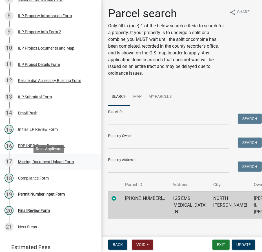
click at [39, 163] on div "Missing Document Upload Form" at bounding box center [46, 162] width 56 height 4
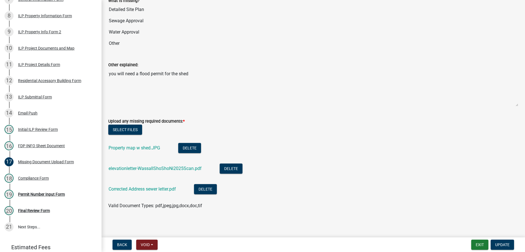
scroll to position [43, 0]
click at [34, 195] on div "Permit Number Input Form" at bounding box center [41, 194] width 47 height 4
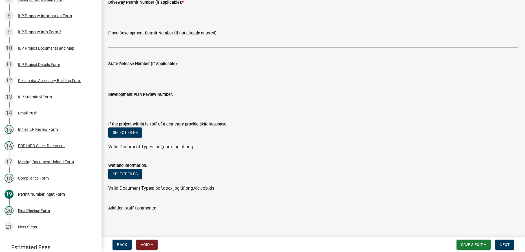
scroll to position [384, 0]
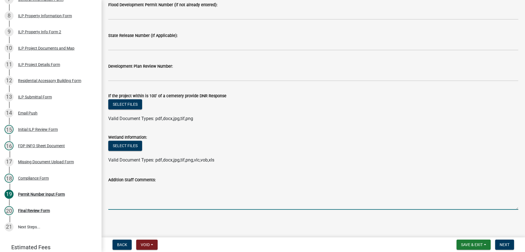
click at [154, 191] on textarea "Addition Staff Comments:" at bounding box center [313, 196] width 410 height 27
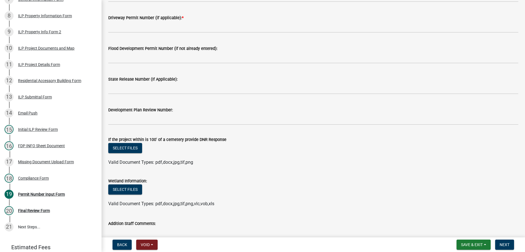
scroll to position [385, 0]
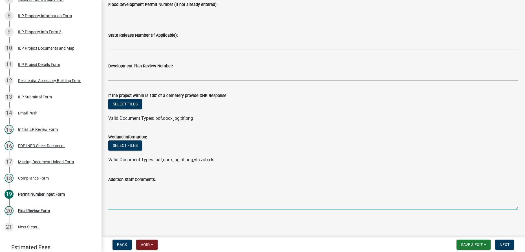
click at [111, 188] on textarea "Addition Staff Comments:" at bounding box center [313, 196] width 410 height 27
click at [196, 187] on textarea "1. Per Surveyor certification site not in floodzone." at bounding box center [313, 196] width 410 height 27
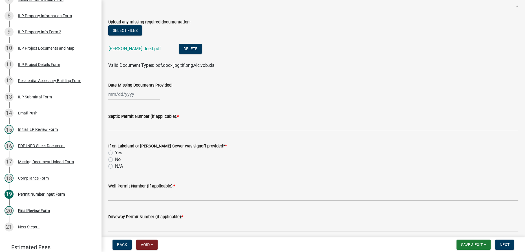
scroll to position [128, 0]
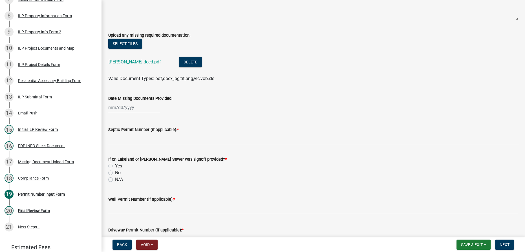
type textarea "1. Per Surveyor certification site not in flood zone."
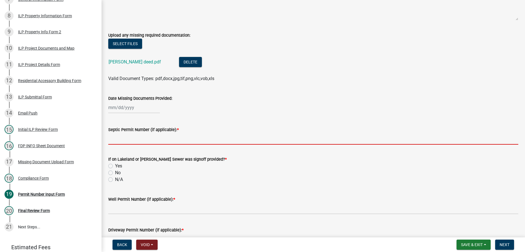
click at [134, 137] on input "Septic Permit Number (if applicable): *" at bounding box center [313, 139] width 410 height 12
click at [130, 138] on input "Septic Permit Number (if applicable): *" at bounding box center [313, 139] width 410 height 12
type input "Lakeland Sewer"
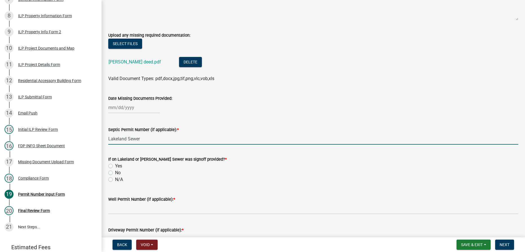
click at [115, 165] on label "Yes" at bounding box center [118, 166] width 7 height 7
click at [115, 165] on input "Yes" at bounding box center [117, 165] width 4 height 4
radio input "true"
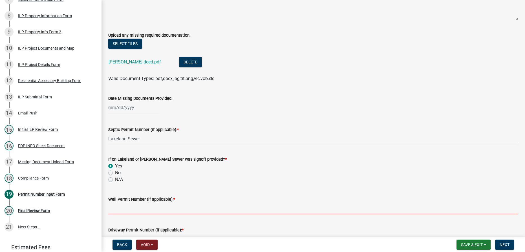
click at [129, 209] on input "Well Permit Number (if applicable): *" at bounding box center [313, 209] width 410 height 12
type input "Not Provided"
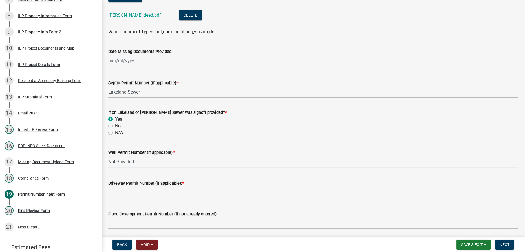
scroll to position [205, 0]
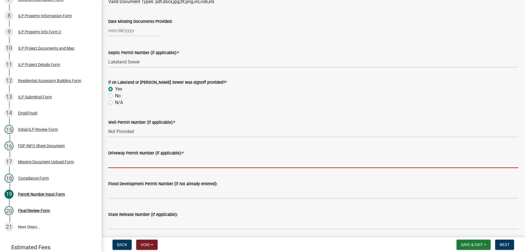
click at [134, 162] on input "Driveway Permit Number (if applicable): *" at bounding box center [313, 162] width 410 height 12
type input "Existing"
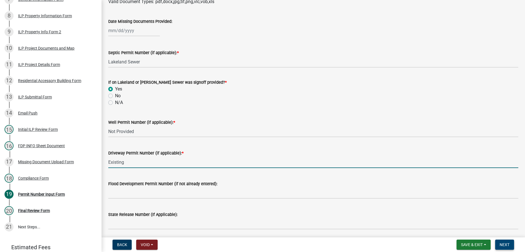
click at [261, 245] on span "Next" at bounding box center [505, 244] width 10 height 5
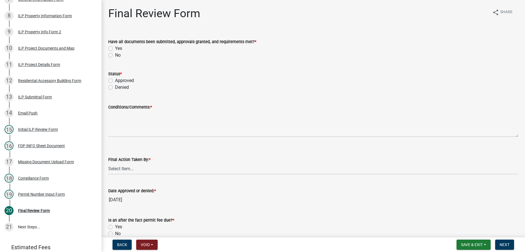
click at [115, 49] on label "Yes" at bounding box center [118, 48] width 7 height 7
click at [115, 49] on input "Yes" at bounding box center [117, 47] width 4 height 4
radio input "true"
click at [115, 81] on label "Approved" at bounding box center [124, 80] width 19 height 7
click at [115, 81] on input "Approved" at bounding box center [117, 79] width 4 height 4
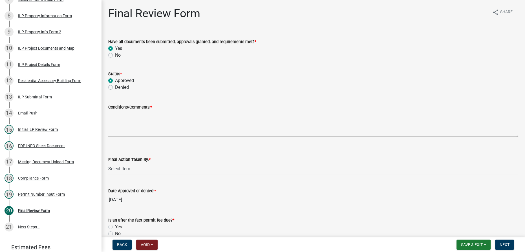
radio input "true"
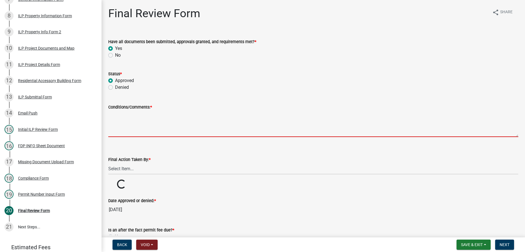
click at [124, 118] on textarea "Conditions/Comments: *" at bounding box center [313, 124] width 410 height 27
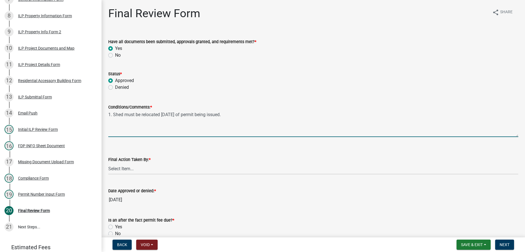
type textarea "1. Shed must be relocated within 30 days of permit being issued."
click at [147, 167] on select "Select Item... MMS LT AT CS Vacant Vacant" at bounding box center [313, 169] width 410 height 12
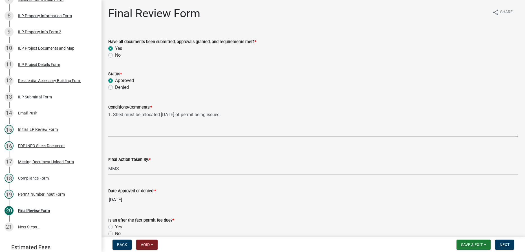
click at [108, 163] on select "Select Item... MMS LT AT CS Vacant Vacant" at bounding box center [313, 169] width 410 height 12
select select "4d3913d6-5a87-4fbb-afdb-cf4209782895"
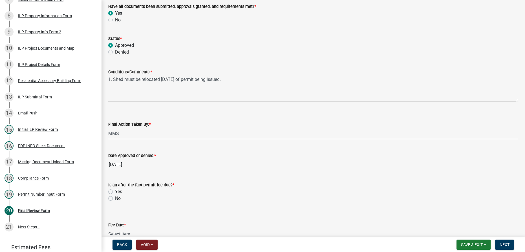
scroll to position [102, 0]
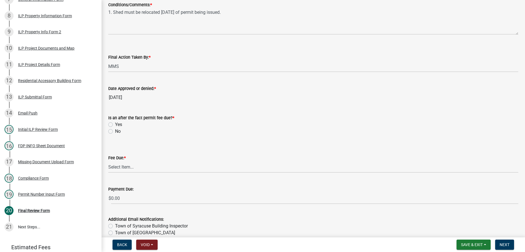
click at [115, 124] on label "Yes" at bounding box center [118, 124] width 7 height 7
click at [115, 124] on input "Yes" at bounding box center [117, 123] width 4 height 4
radio input "true"
click at [125, 167] on select "Select Item... N/A $10.00 $25.00 $125.00 $250 $500 $500 + $10.00 for every 10 s…" at bounding box center [313, 167] width 410 height 12
click at [108, 161] on select "Select Item... N/A $10.00 $25.00 $125.00 $250 $500 $500 + $10.00 for every 10 s…" at bounding box center [313, 167] width 410 height 12
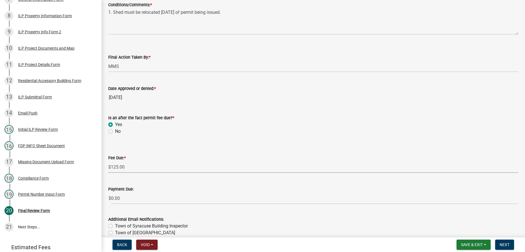
select select "654cf63f-9773-4a49-9949-bcaf97ebfa68"
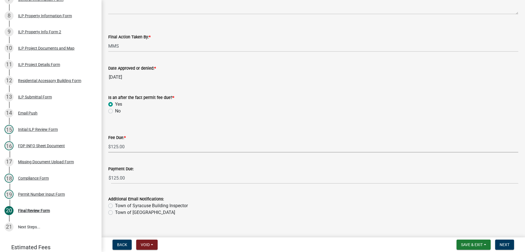
scroll to position [130, 0]
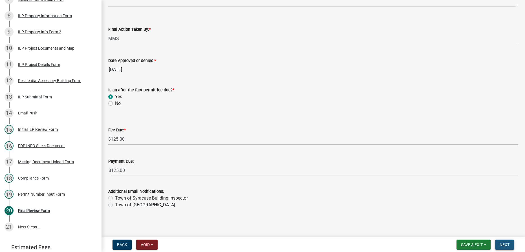
click at [261, 244] on span "Next" at bounding box center [505, 244] width 10 height 5
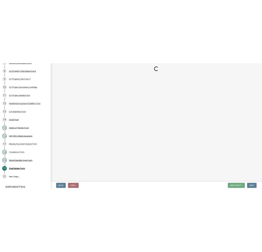
scroll to position [237, 0]
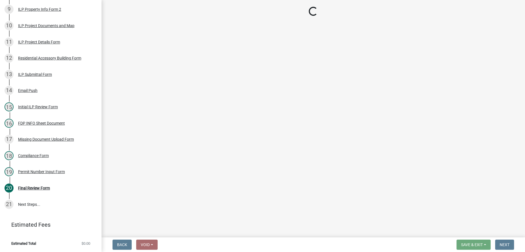
select select "3: 3"
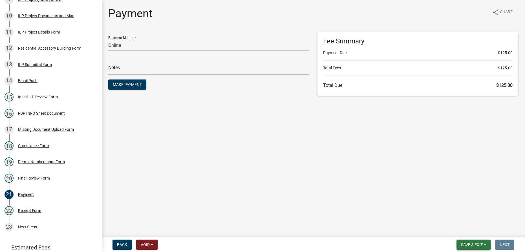
click at [261, 244] on span "Save & Exit" at bounding box center [472, 244] width 22 height 5
click at [261, 232] on button "Save & Exit" at bounding box center [467, 230] width 45 height 14
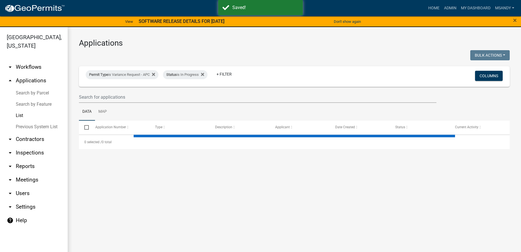
select select "3: 100"
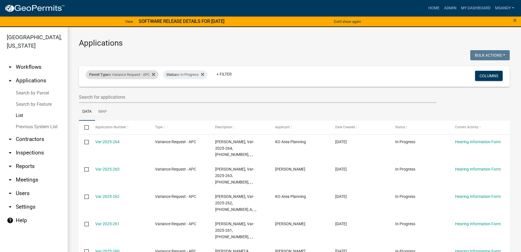
click at [118, 74] on div "Permit Type is Variance Request - APC" at bounding box center [122, 74] width 73 height 9
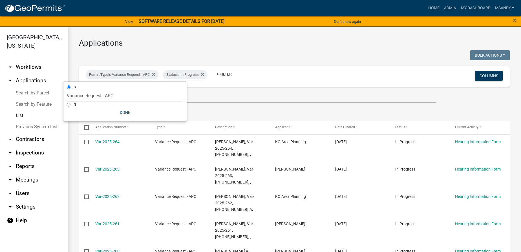
drag, startPoint x: 116, startPoint y: 101, endPoint x: 117, endPoint y: 96, distance: 4.5
click at [116, 101] on select "Select an option [DATE] Copy Of - Subdivision Plat Application - APC APC Addres…" at bounding box center [125, 96] width 116 height 12
select select "a2c991f8-68ce-43d3-971c-57015753063b"
click at [77, 90] on select "Select an option [DATE] Copy Of - Subdivision Plat Application - APC APC Addres…" at bounding box center [125, 96] width 116 height 12
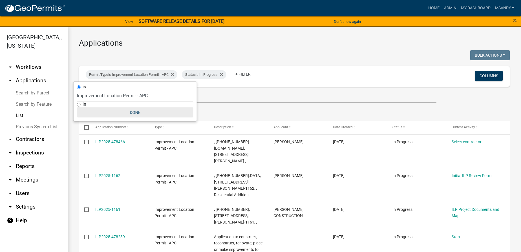
click at [135, 109] on button "Done" at bounding box center [135, 112] width 116 height 10
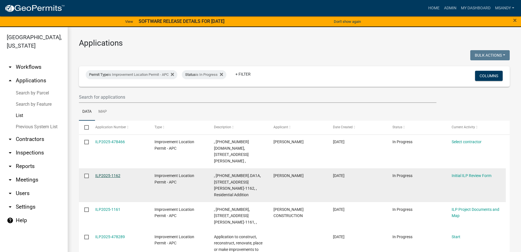
click at [107, 173] on link "ILP2025-1162" at bounding box center [107, 175] width 25 height 5
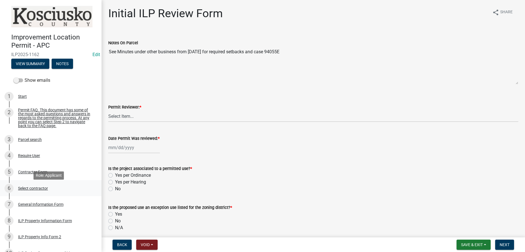
click at [32, 190] on div "Select contractor" at bounding box center [33, 188] width 30 height 4
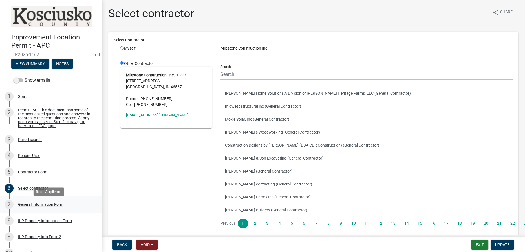
click at [43, 206] on div "General Information Form" at bounding box center [40, 204] width 45 height 4
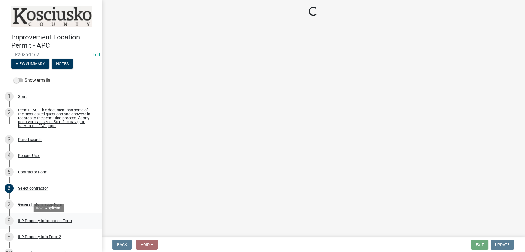
click at [43, 223] on div "ILP Property Information Form" at bounding box center [45, 221] width 54 height 4
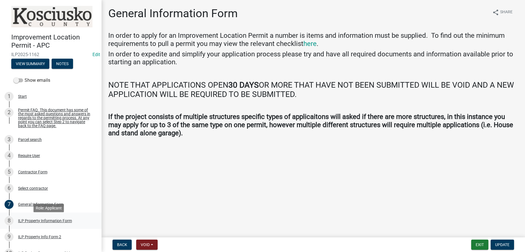
click at [43, 223] on div "ILP Property Information Form" at bounding box center [45, 221] width 54 height 4
select select "57368d26-defc-477e-a8be-5a23ab554a17"
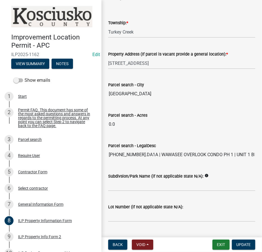
scroll to position [447, 0]
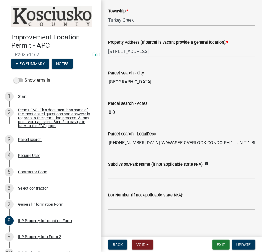
drag, startPoint x: 152, startPoint y: 174, endPoint x: 151, endPoint y: 170, distance: 4.5
click at [152, 174] on input "Subdivsion/Park Name (if not applicable state N/A):" at bounding box center [181, 174] width 147 height 12
type input "Wawasee Overlook condos"
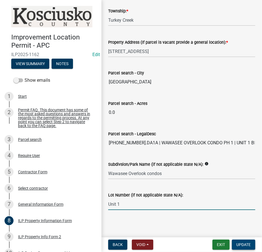
type input "Unit 1"
click at [239, 243] on span "Update" at bounding box center [244, 244] width 14 height 5
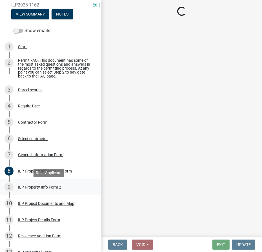
scroll to position [51, 0]
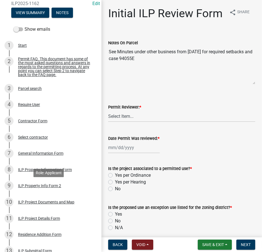
click at [33, 188] on div "ILP Property Info Form 2" at bounding box center [39, 186] width 43 height 4
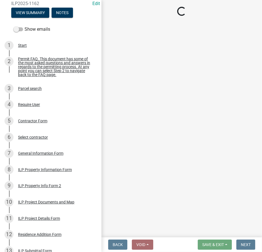
select select "7b11be74-d7bb-4878-8b50-4ecdc0000cbf"
select select "1146270b-2111-4e23-bf7f-74ce85cf7041"
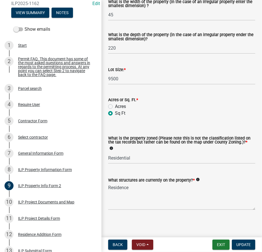
scroll to position [246, 0]
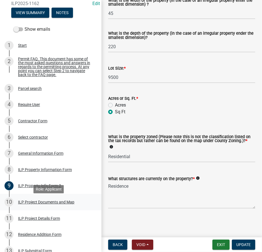
click at [53, 204] on div "ILP Project Documents and Map" at bounding box center [46, 202] width 56 height 4
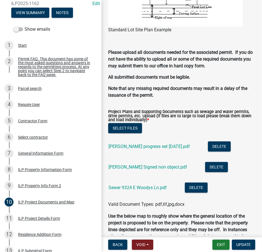
scroll to position [641, 0]
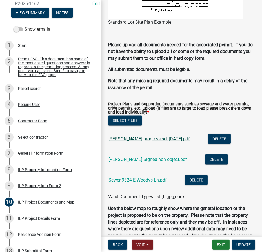
click at [124, 138] on link "Marcuccilli progress set 9.11.2025.pdf" at bounding box center [149, 138] width 81 height 5
click at [139, 157] on link "Marcuccilli Signed non object.pdf" at bounding box center [148, 159] width 79 height 5
click at [146, 179] on link "Sewer 9324 E Woodys Ln.pdf" at bounding box center [138, 179] width 58 height 5
click at [27, 219] on div "ILP Project Details Form" at bounding box center [39, 219] width 42 height 4
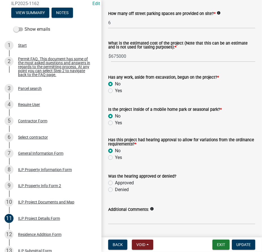
scroll to position [477, 0]
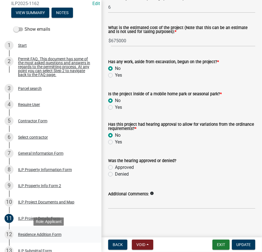
click at [45, 237] on div "Residence Addition Form" at bounding box center [39, 235] width 43 height 4
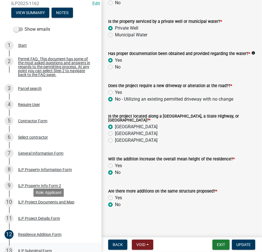
scroll to position [102, 0]
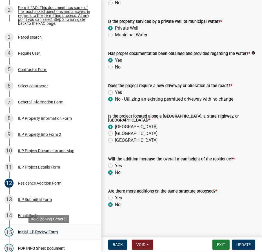
click at [33, 234] on div "Initial ILP Review Form" at bounding box center [38, 232] width 40 height 4
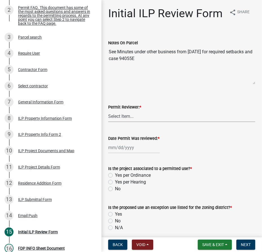
click at [127, 122] on select "Select Item... MMS LT AT CS Vacant Vacant" at bounding box center [181, 117] width 147 height 12
click at [108, 122] on select "Select Item... MMS LT AT CS Vacant Vacant" at bounding box center [181, 117] width 147 height 12
select select "4d3913d6-5a87-4fbb-afdb-cf4209782895"
select select "9"
select select "2025"
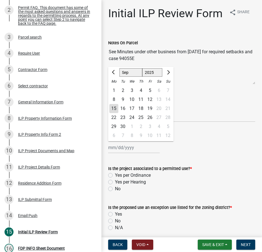
click at [118, 153] on div "Jan Feb Mar Apr May Jun Jul Aug Sep Oct Nov Dec 1525 1526 1527 1528 1529 1530 1…" at bounding box center [134, 148] width 52 height 12
click at [109, 113] on div "15 16 17 18 19 20 21" at bounding box center [140, 108] width 65 height 9
click at [114, 113] on div "15" at bounding box center [113, 108] width 9 height 9
type input "[DATE]"
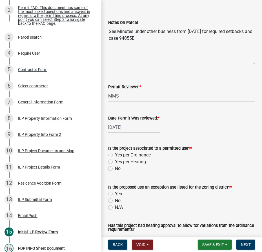
scroll to position [51, 0]
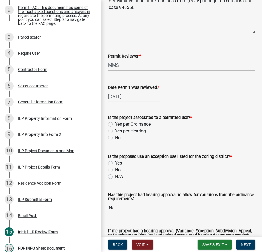
click at [115, 134] on label "Yes per Hearing" at bounding box center [130, 131] width 31 height 7
click at [115, 131] on input "Yes per Hearing" at bounding box center [117, 130] width 4 height 4
radio input "true"
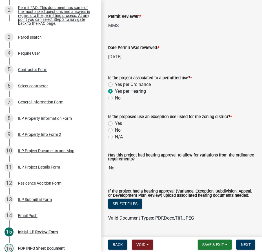
scroll to position [102, 0]
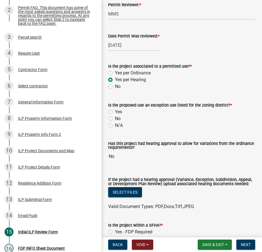
click at [115, 129] on label "N/A" at bounding box center [119, 125] width 8 height 7
click at [115, 126] on input "N/A" at bounding box center [117, 124] width 4 height 4
radio input "true"
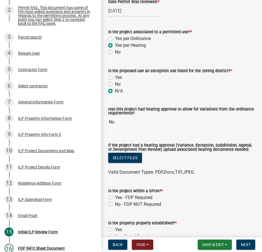
scroll to position [179, 0]
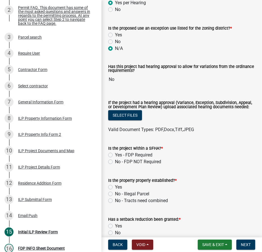
drag, startPoint x: 109, startPoint y: 173, endPoint x: 111, endPoint y: 173, distance: 2.8
click at [115, 165] on label "No - FDP NOT Required" at bounding box center [138, 161] width 46 height 7
click at [115, 162] on input "No - FDP NOT Required" at bounding box center [117, 160] width 4 height 4
radio input "true"
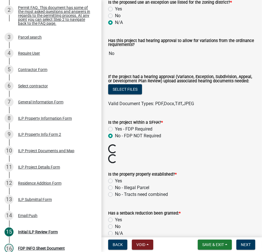
scroll to position [256, 0]
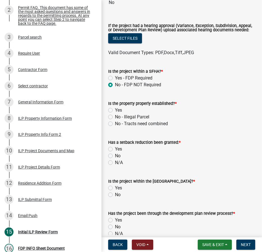
click at [115, 114] on label "Yes" at bounding box center [118, 110] width 7 height 7
click at [115, 111] on input "Yes" at bounding box center [117, 109] width 4 height 4
radio input "true"
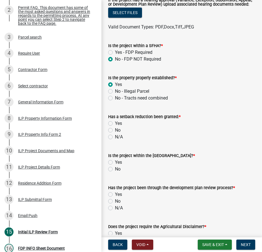
click at [115, 134] on label "No" at bounding box center [118, 130] width 6 height 7
click at [115, 131] on input "No" at bounding box center [117, 129] width 4 height 4
radio input "true"
click at [115, 173] on label "No" at bounding box center [118, 169] width 6 height 7
click at [115, 169] on input "No" at bounding box center [117, 168] width 4 height 4
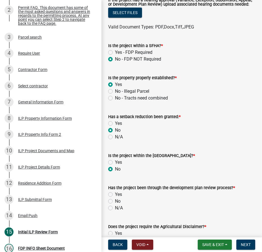
radio input "true"
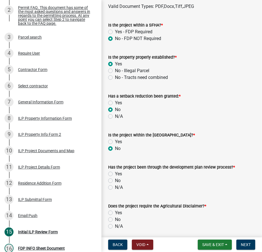
scroll to position [333, 0]
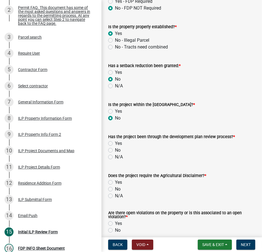
click at [115, 160] on label "N/A" at bounding box center [119, 157] width 8 height 7
click at [115, 157] on input "N/A" at bounding box center [117, 156] width 4 height 4
radio input "true"
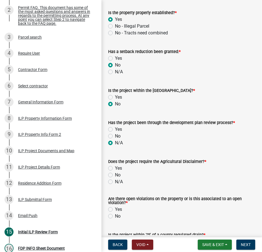
scroll to position [359, 0]
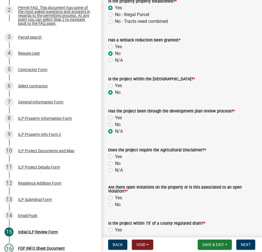
click at [115, 167] on label "No" at bounding box center [118, 163] width 6 height 7
click at [115, 164] on input "No" at bounding box center [117, 162] width 4 height 4
radio input "true"
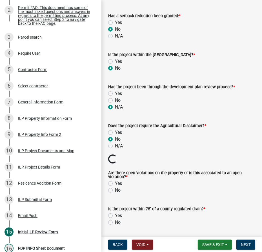
scroll to position [436, 0]
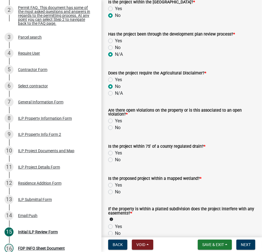
click at [115, 131] on label "No" at bounding box center [118, 127] width 6 height 7
click at [115, 128] on input "No" at bounding box center [117, 126] width 4 height 4
radio input "true"
click at [115, 163] on label "No" at bounding box center [118, 159] width 6 height 7
click at [115, 160] on input "No" at bounding box center [117, 158] width 4 height 4
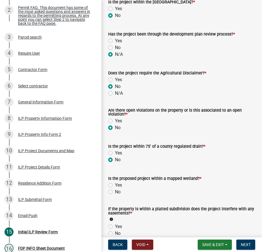
radio input "true"
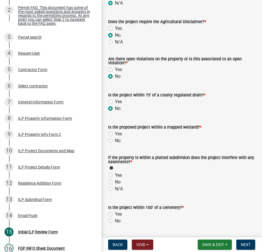
click at [115, 144] on label "No" at bounding box center [118, 140] width 6 height 7
click at [115, 141] on input "No" at bounding box center [117, 139] width 4 height 4
radio input "true"
click at [115, 186] on label "No" at bounding box center [118, 182] width 6 height 7
click at [115, 182] on input "No" at bounding box center [117, 181] width 4 height 4
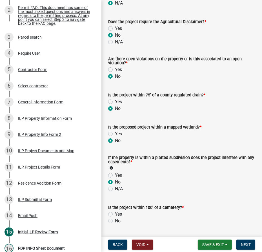
radio input "true"
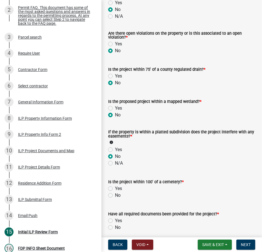
click at [115, 199] on label "No" at bounding box center [118, 195] width 6 height 7
click at [115, 196] on input "No" at bounding box center [117, 194] width 4 height 4
radio input "true"
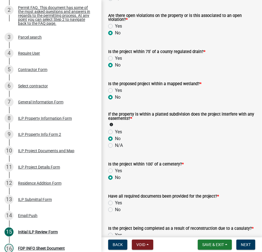
scroll to position [538, 0]
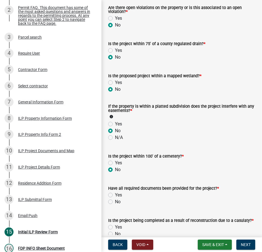
click at [115, 205] on label "No" at bounding box center [118, 201] width 6 height 7
click at [115, 202] on input "No" at bounding box center [117, 200] width 4 height 4
radio input "true"
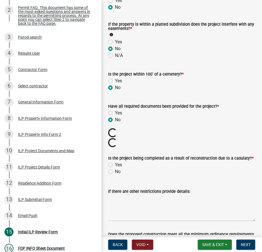
scroll to position [641, 0]
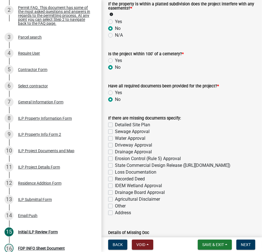
click at [115, 128] on label "Detailed Site Plan" at bounding box center [132, 125] width 35 height 7
click at [115, 125] on input "Detailed Site Plan" at bounding box center [117, 124] width 4 height 4
checkbox input "true"
checkbox input "false"
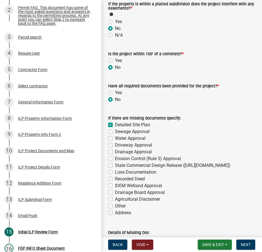
checkbox input "false"
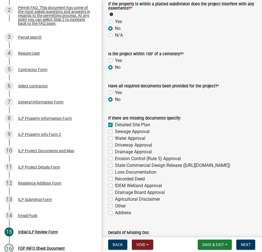
checkbox input "false"
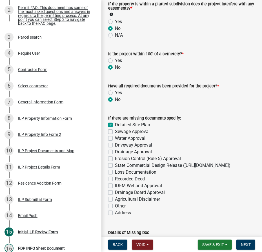
checkbox input "false"
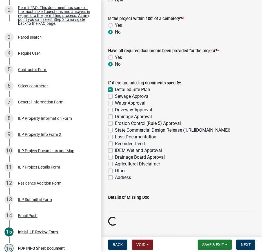
scroll to position [718, 0]
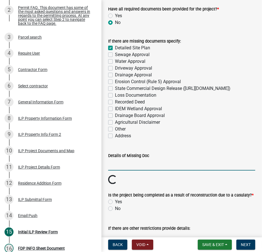
drag, startPoint x: 120, startPoint y: 185, endPoint x: 129, endPoint y: 179, distance: 10.9
click at [120, 171] on input "Details of Missing Doc" at bounding box center [181, 165] width 147 height 12
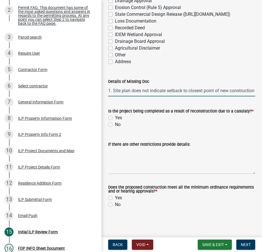
scroll to position [795, 0]
type input "1. Site plan does not indicate setback to closest point of new construction"
click at [115, 128] on label "No" at bounding box center [118, 124] width 6 height 7
click at [115, 125] on input "No" at bounding box center [117, 123] width 4 height 4
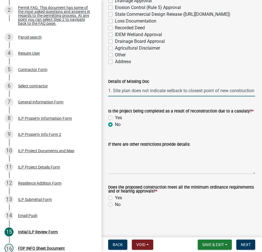
radio input "true"
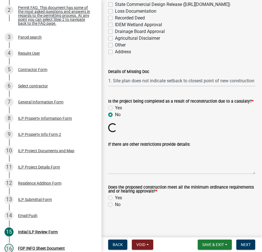
scroll to position [812, 0]
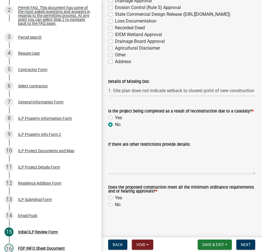
click at [115, 198] on label "Yes" at bounding box center [118, 198] width 7 height 7
click at [115, 198] on input "Yes" at bounding box center [117, 197] width 4 height 4
radio input "true"
click at [241, 245] on span "Next" at bounding box center [246, 244] width 10 height 5
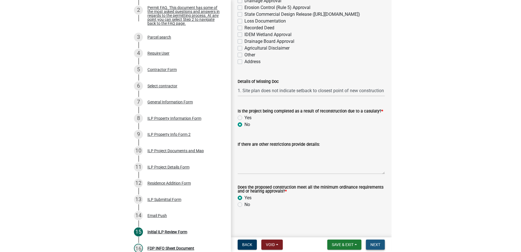
scroll to position [0, 0]
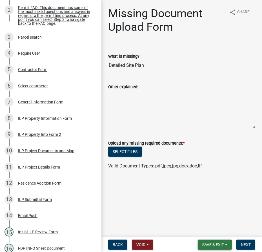
click at [215, 247] on button "Save & Exit" at bounding box center [215, 245] width 34 height 10
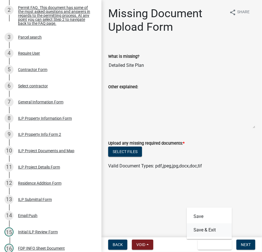
click at [206, 232] on button "Save & Exit" at bounding box center [209, 230] width 45 height 14
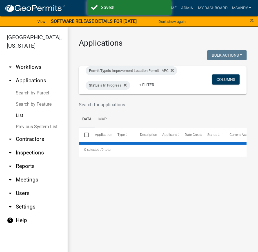
select select "3: 100"
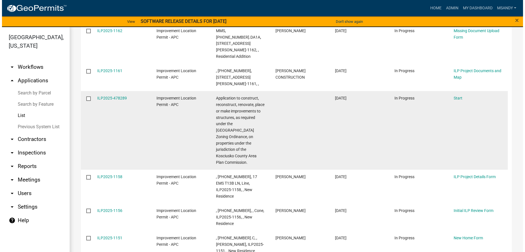
scroll to position [154, 0]
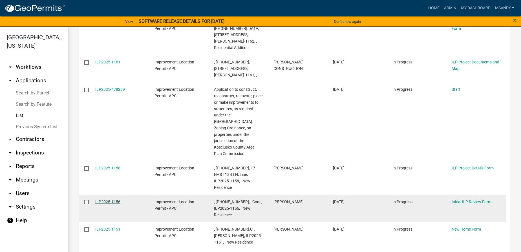
click at [115, 200] on link "ILP2025-1156" at bounding box center [107, 202] width 25 height 5
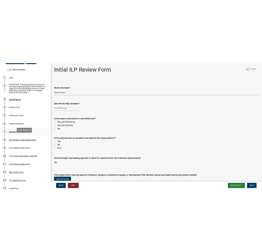
scroll to position [77, 0]
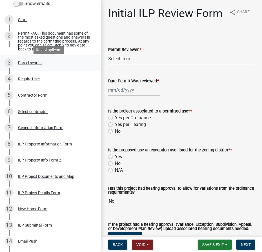
click at [29, 64] on div "Parcel search" at bounding box center [30, 63] width 24 height 4
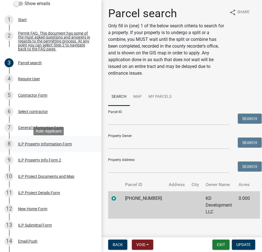
click at [32, 145] on div "ILP Property Information Form" at bounding box center [45, 144] width 54 height 4
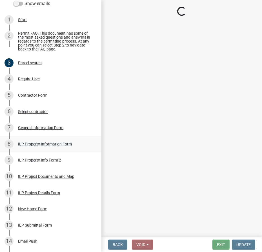
select select "8c57e534-4bb7-4f1e-ba6a-a976fd74bead"
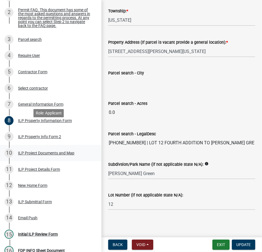
scroll to position [128, 0]
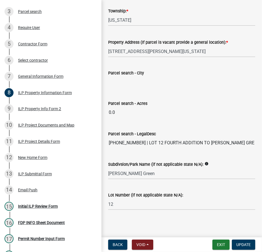
click at [39, 109] on div "ILP Property Info Form 2" at bounding box center [39, 109] width 43 height 4
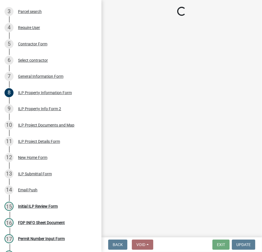
select select "30cad654-0079-4cbe-a349-097ae71a5774"
select select "1146270b-2111-4e23-bf7f-74ce85cf7041"
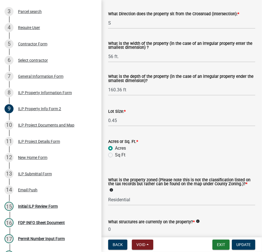
scroll to position [231, 0]
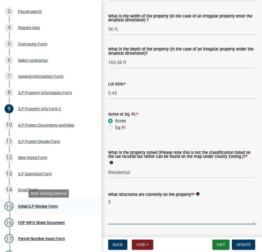
drag, startPoint x: 125, startPoint y: 202, endPoint x: 47, endPoint y: 202, distance: 78.7
click at [48, 202] on div "Improvement Location Permit - APC ILP2025-1156 Edit View Summary Notes Show ema…" at bounding box center [131, 126] width 262 height 252
type textarea "vacant"
click at [251, 244] on button "Update" at bounding box center [243, 245] width 23 height 10
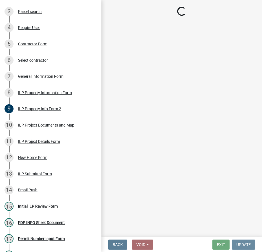
scroll to position [0, 0]
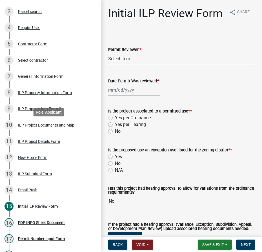
click at [35, 126] on div "ILP Project Documents and Map" at bounding box center [46, 125] width 56 height 4
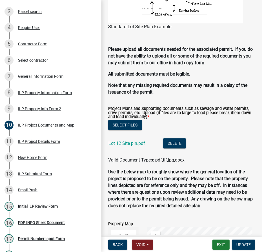
scroll to position [641, 0]
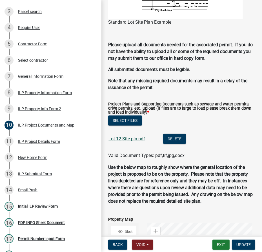
click at [130, 137] on link "Lot 12 Site pln.pdf" at bounding box center [127, 138] width 37 height 5
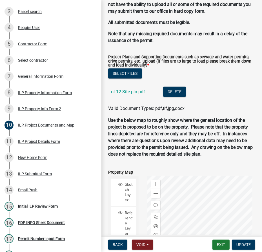
scroll to position [743, 0]
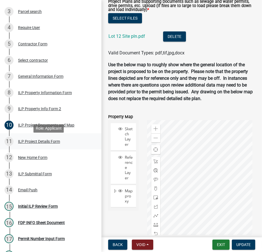
click at [34, 144] on div "ILP Project Details Form" at bounding box center [39, 142] width 42 height 4
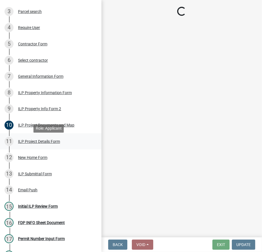
scroll to position [0, 0]
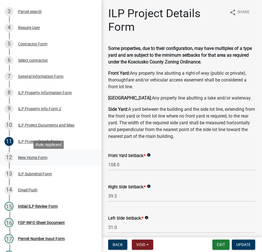
click at [31, 159] on div "New Home Form" at bounding box center [32, 158] width 29 height 4
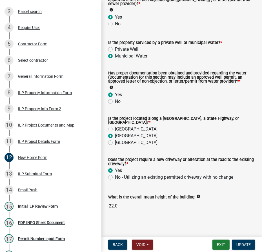
scroll to position [117, 0]
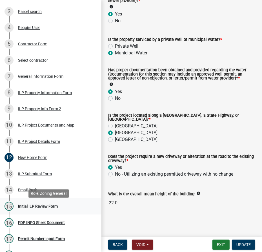
click at [32, 208] on div "Initial ILP Review Form" at bounding box center [38, 206] width 40 height 4
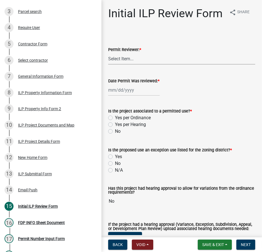
click at [127, 65] on select "Select Item... MMS LT AT CS Vacant Vacant" at bounding box center [181, 59] width 147 height 12
click at [108, 65] on select "Select Item... MMS LT AT CS Vacant Vacant" at bounding box center [181, 59] width 147 height 12
select select "4d3913d6-5a87-4fbb-afdb-cf4209782895"
click at [119, 96] on div at bounding box center [134, 90] width 52 height 12
select select "9"
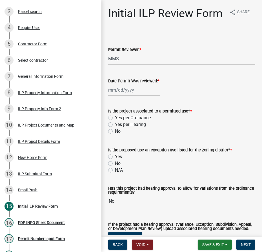
select select "2025"
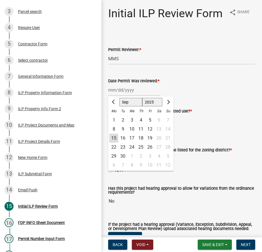
click at [113, 143] on div "15" at bounding box center [113, 138] width 9 height 9
type input "[DATE]"
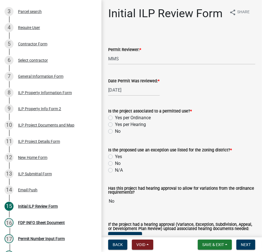
click at [115, 121] on label "Yes per Ordinance" at bounding box center [133, 117] width 36 height 7
click at [115, 118] on input "Yes per Ordinance" at bounding box center [117, 116] width 4 height 4
radio input "true"
click at [109, 167] on div "No" at bounding box center [181, 163] width 147 height 7
click at [115, 167] on label "No" at bounding box center [118, 163] width 6 height 7
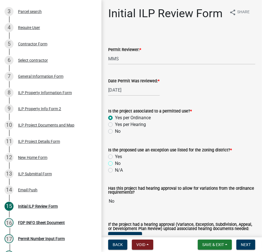
click at [115, 164] on input "No" at bounding box center [117, 162] width 4 height 4
radio input "true"
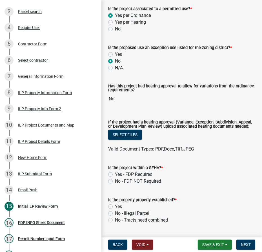
scroll to position [128, 0]
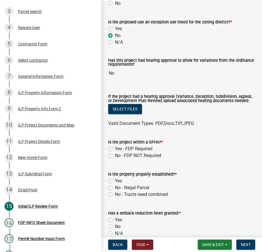
click at [115, 159] on label "No - FDP NOT Required" at bounding box center [138, 155] width 46 height 7
click at [115, 156] on input "No - FDP NOT Required" at bounding box center [117, 154] width 4 height 4
radio input "true"
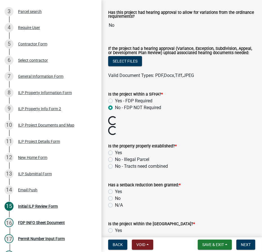
scroll to position [179, 0]
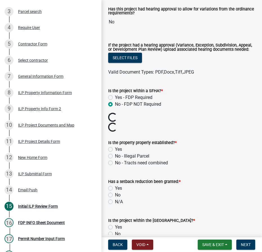
click at [115, 153] on label "Yes" at bounding box center [118, 149] width 7 height 7
click at [115, 150] on input "Yes" at bounding box center [117, 148] width 4 height 4
radio input "true"
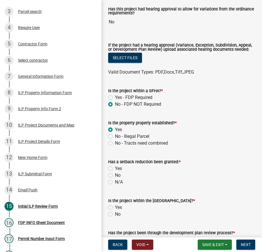
click at [115, 179] on label "No" at bounding box center [118, 175] width 6 height 7
click at [115, 176] on input "No" at bounding box center [117, 174] width 4 height 4
radio input "true"
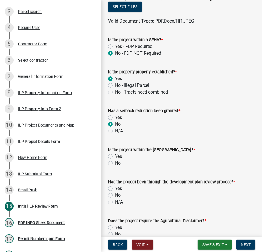
scroll to position [231, 0]
click at [115, 166] on label "No" at bounding box center [118, 163] width 6 height 7
click at [115, 163] on input "No" at bounding box center [117, 162] width 4 height 4
radio input "true"
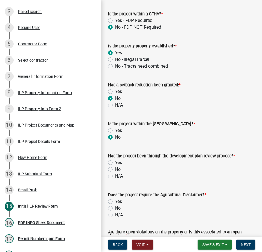
click at [115, 180] on label "N/A" at bounding box center [119, 176] width 8 height 7
click at [115, 176] on input "N/A" at bounding box center [117, 175] width 4 height 4
radio input "true"
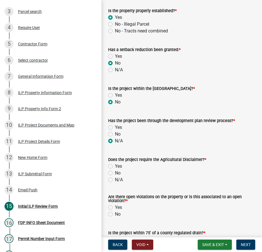
scroll to position [307, 0]
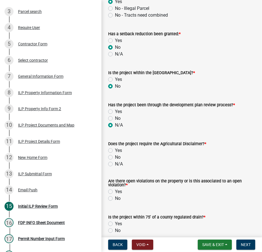
click at [115, 161] on label "No" at bounding box center [118, 157] width 6 height 7
click at [115, 158] on input "No" at bounding box center [117, 156] width 4 height 4
radio input "true"
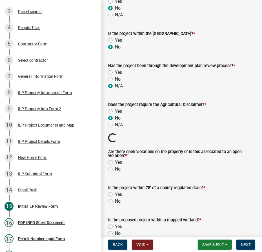
scroll to position [359, 0]
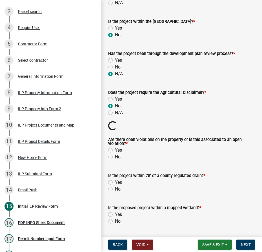
click at [115, 160] on label "No" at bounding box center [118, 157] width 6 height 7
click at [115, 157] on input "No" at bounding box center [117, 156] width 4 height 4
radio input "true"
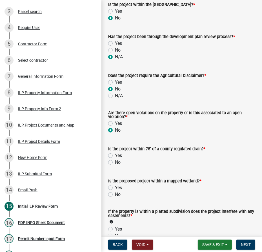
scroll to position [384, 0]
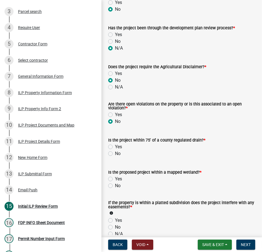
click at [115, 150] on label "Yes" at bounding box center [118, 147] width 7 height 7
click at [115, 147] on input "Yes" at bounding box center [117, 146] width 4 height 4
radio input "true"
click at [115, 189] on label "No" at bounding box center [118, 185] width 6 height 7
click at [115, 186] on input "No" at bounding box center [117, 184] width 4 height 4
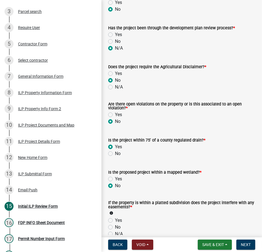
radio input "true"
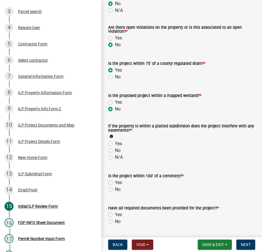
scroll to position [461, 0]
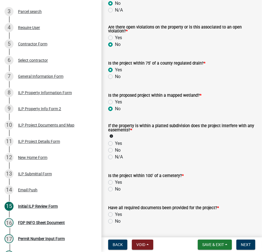
click at [115, 154] on label "No" at bounding box center [118, 150] width 6 height 7
click at [115, 151] on input "No" at bounding box center [117, 149] width 4 height 4
radio input "true"
click at [115, 193] on label "No" at bounding box center [118, 189] width 6 height 7
click at [115, 189] on input "No" at bounding box center [117, 188] width 4 height 4
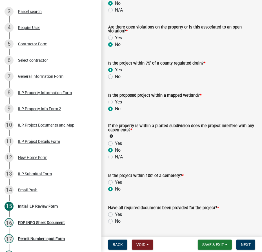
radio input "true"
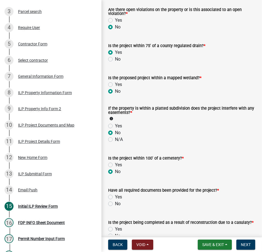
scroll to position [513, 0]
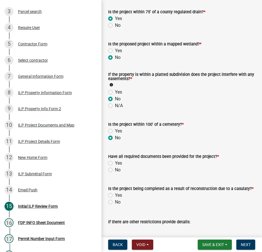
click at [115, 173] on label "No" at bounding box center [118, 170] width 6 height 7
click at [115, 170] on input "No" at bounding box center [117, 169] width 4 height 4
radio input "true"
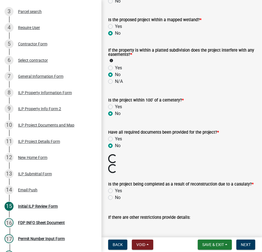
scroll to position [564, 0]
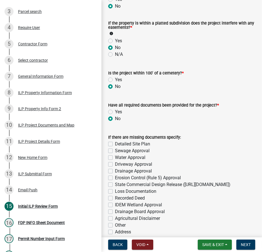
click at [115, 154] on label "Sewage Approval" at bounding box center [132, 150] width 35 height 7
click at [115, 151] on input "Sewage Approval" at bounding box center [117, 149] width 4 height 4
checkbox input "true"
checkbox input "false"
checkbox input "true"
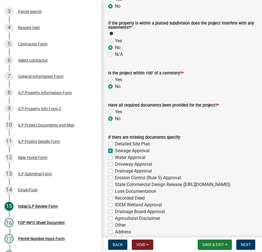
checkbox input "false"
click at [115, 161] on label "Water Approval" at bounding box center [130, 157] width 30 height 7
click at [115, 158] on input "Water Approval" at bounding box center [117, 156] width 4 height 4
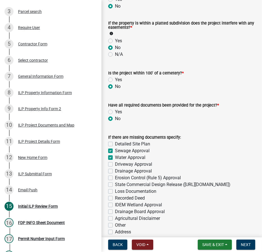
click at [115, 168] on label "Driveway Approval" at bounding box center [133, 164] width 37 height 7
click at [115, 165] on input "Driveway Approval" at bounding box center [117, 163] width 4 height 4
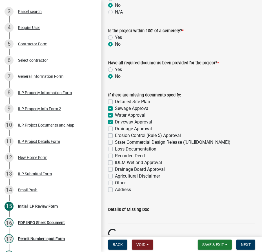
scroll to position [615, 0]
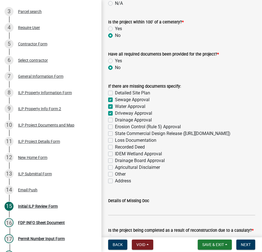
click at [115, 184] on label "Address" at bounding box center [123, 181] width 16 height 7
click at [115, 181] on input "Address" at bounding box center [117, 180] width 4 height 4
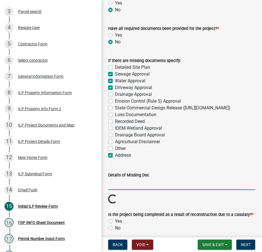
click at [118, 190] on input "Details of Missing Doc" at bounding box center [181, 184] width 147 height 12
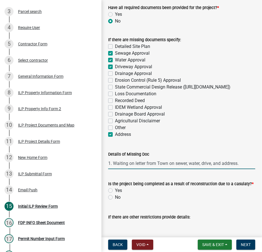
scroll to position [718, 0]
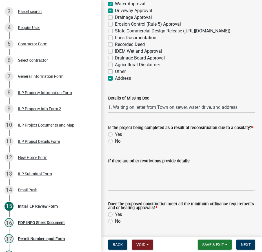
click at [115, 145] on label "No" at bounding box center [118, 141] width 6 height 7
click at [115, 142] on input "No" at bounding box center [117, 140] width 4 height 4
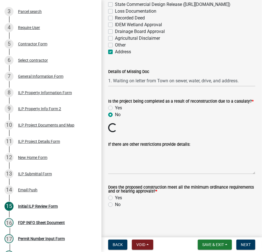
scroll to position [754, 0]
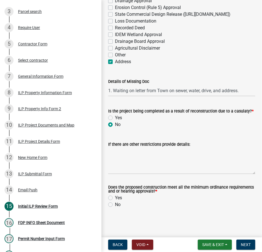
click at [115, 198] on label "Yes" at bounding box center [118, 198] width 7 height 7
click at [115, 198] on input "Yes" at bounding box center [117, 197] width 4 height 4
click at [250, 245] on span "Next" at bounding box center [246, 244] width 10 height 5
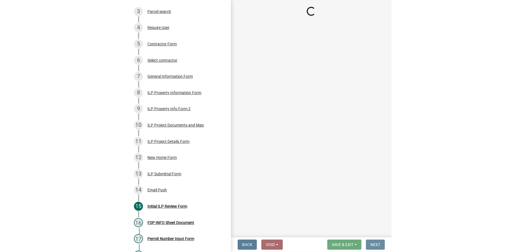
scroll to position [0, 0]
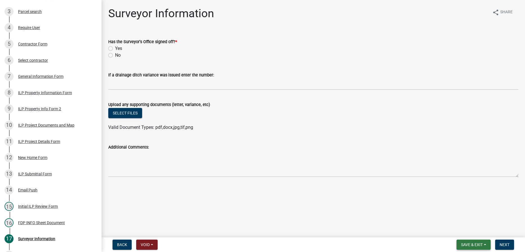
click at [261, 242] on button "Save & Exit" at bounding box center [473, 245] width 34 height 10
click at [261, 231] on button "Save & Exit" at bounding box center [467, 230] width 45 height 14
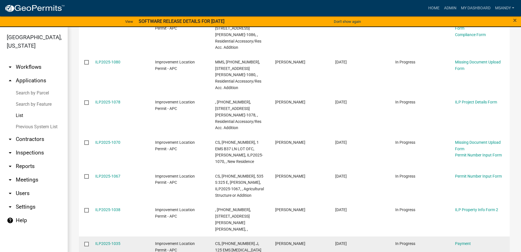
scroll to position [810, 0]
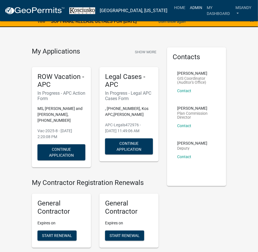
click at [188, 7] on link "Admin" at bounding box center [196, 7] width 17 height 11
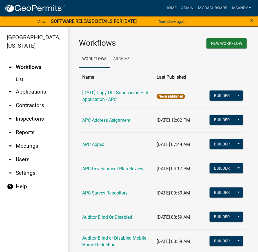
click at [24, 90] on link "arrow_drop_down Applications" at bounding box center [34, 92] width 68 height 14
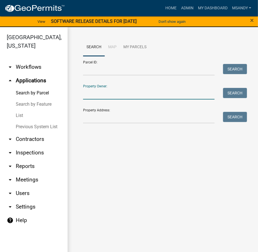
click at [111, 95] on input "Property Owner:" at bounding box center [149, 94] width 132 height 12
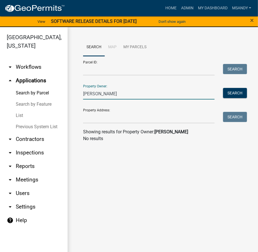
type input "wassell"
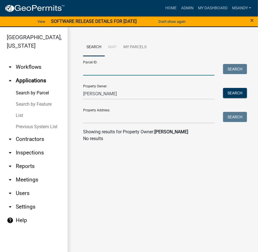
click at [166, 69] on input "Parcel ID:" at bounding box center [149, 70] width 132 height 12
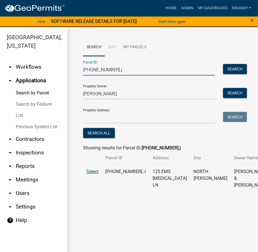
type input "005-061-006.j"
click at [88, 174] on span "Select" at bounding box center [93, 171] width 12 height 5
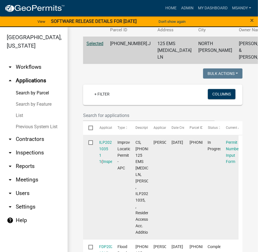
scroll to position [256, 0]
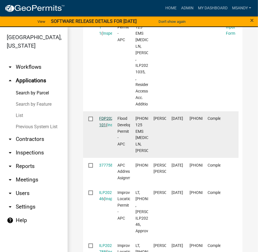
click at [105, 127] on link "FDP2025-101" at bounding box center [108, 121] width 17 height 11
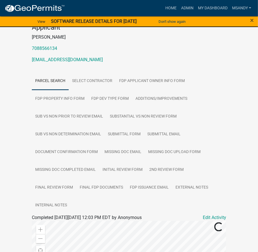
scroll to position [102, 0]
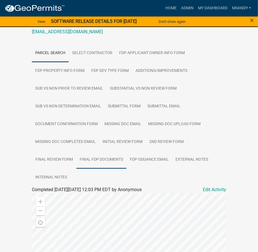
click at [97, 157] on link "Final FDP Documents" at bounding box center [101, 160] width 50 height 18
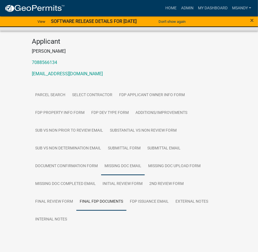
scroll to position [74, 0]
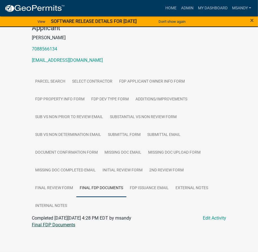
click at [59, 227] on link "Final FDP Documents" at bounding box center [53, 224] width 43 height 5
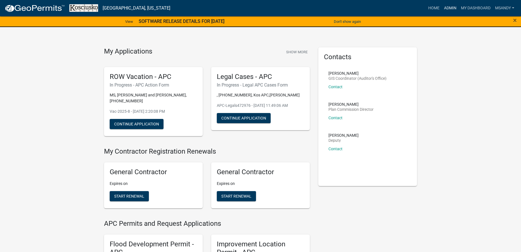
click at [447, 7] on link "Admin" at bounding box center [450, 8] width 17 height 11
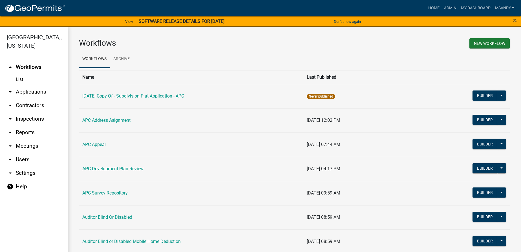
click at [20, 91] on link "arrow_drop_down Applications" at bounding box center [34, 92] width 68 height 14
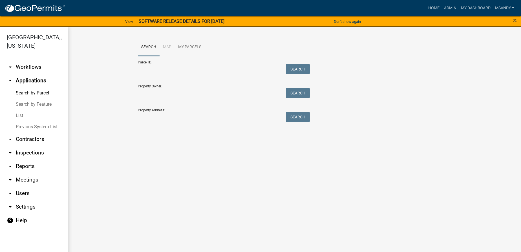
click at [25, 116] on link "List" at bounding box center [34, 115] width 68 height 11
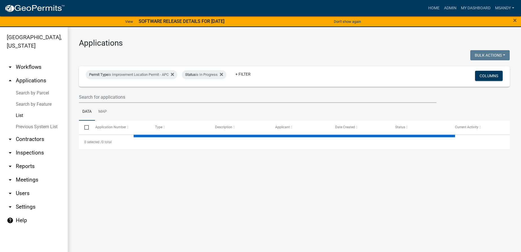
select select "3: 100"
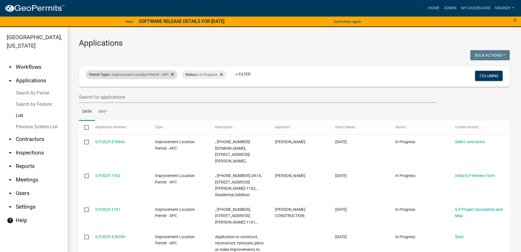
drag, startPoint x: 147, startPoint y: 80, endPoint x: 146, endPoint y: 74, distance: 5.8
click at [147, 77] on div "Permit Type is Improvement Location Permit - APC Status is In Progress + Filter" at bounding box center [223, 76] width 284 height 15
click at [144, 76] on div "Permit Type is Improvement Location Permit - APC" at bounding box center [132, 74] width 92 height 9
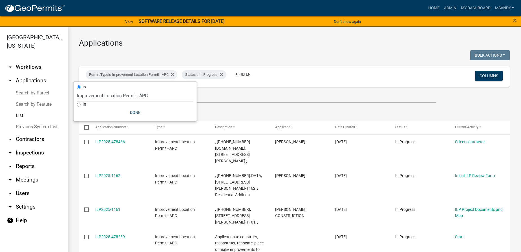
click at [139, 94] on select "Select an option [DATE] Copy Of - Subdivision Plat Application - APC APC Addres…" at bounding box center [135, 96] width 116 height 12
select select "fd16075f-20e6-44d6-ab91-240cdacf10df"
click at [77, 90] on select "Select an option [DATE] Copy Of - Subdivision Plat Application - APC APC Addres…" at bounding box center [135, 96] width 116 height 12
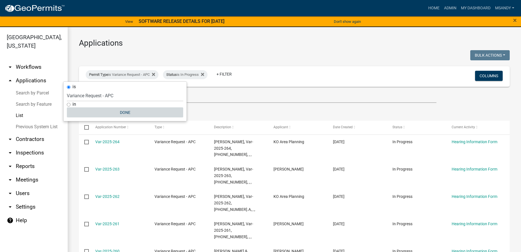
click at [125, 110] on button "Done" at bounding box center [125, 112] width 116 height 10
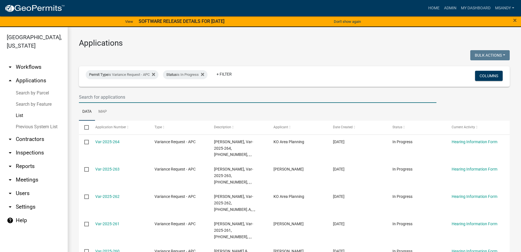
click at [192, 98] on input "text" at bounding box center [258, 97] width 358 height 12
type input "162"
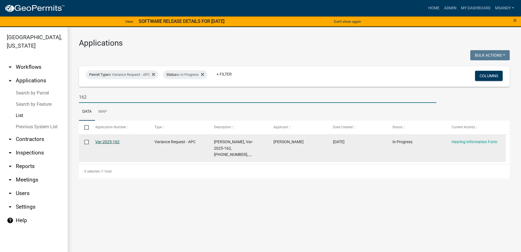
click at [105, 144] on link "Var-2025-162" at bounding box center [107, 142] width 24 height 5
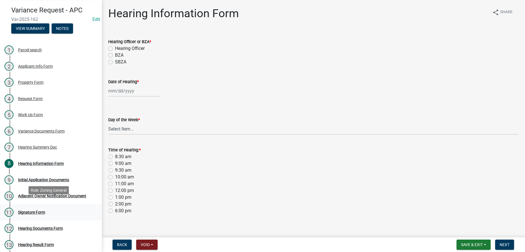
scroll to position [45, 0]
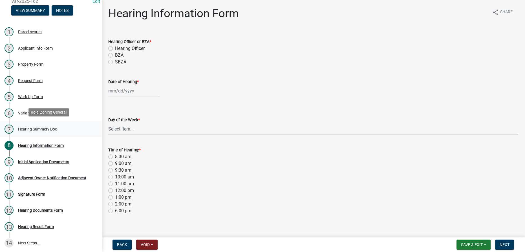
click at [42, 127] on div "Hearing Summery Doc" at bounding box center [37, 129] width 39 height 4
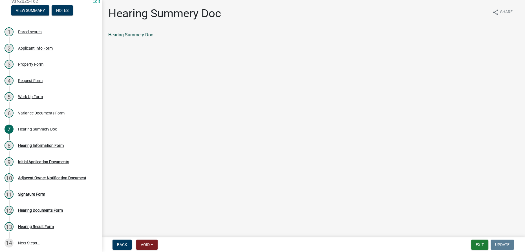
click at [131, 34] on link "Hearing Summery Doc" at bounding box center [130, 34] width 45 height 5
click at [50, 148] on div "8 Hearing Information Form" at bounding box center [49, 145] width 88 height 9
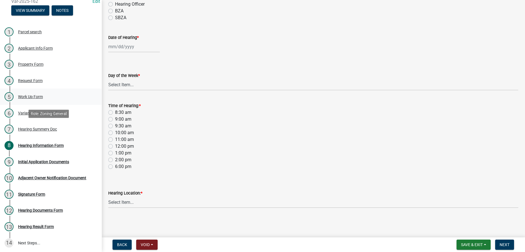
scroll to position [19, 0]
